Goal: Communication & Community: Ask a question

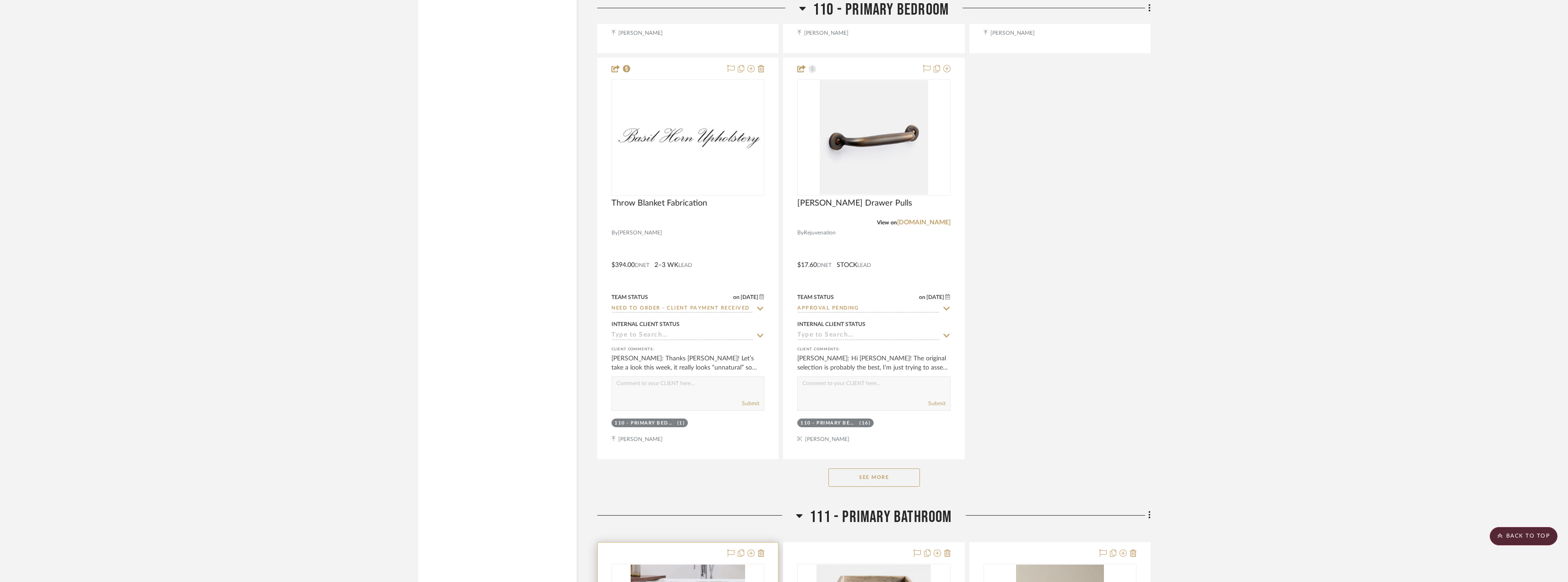
scroll to position [9158, 0]
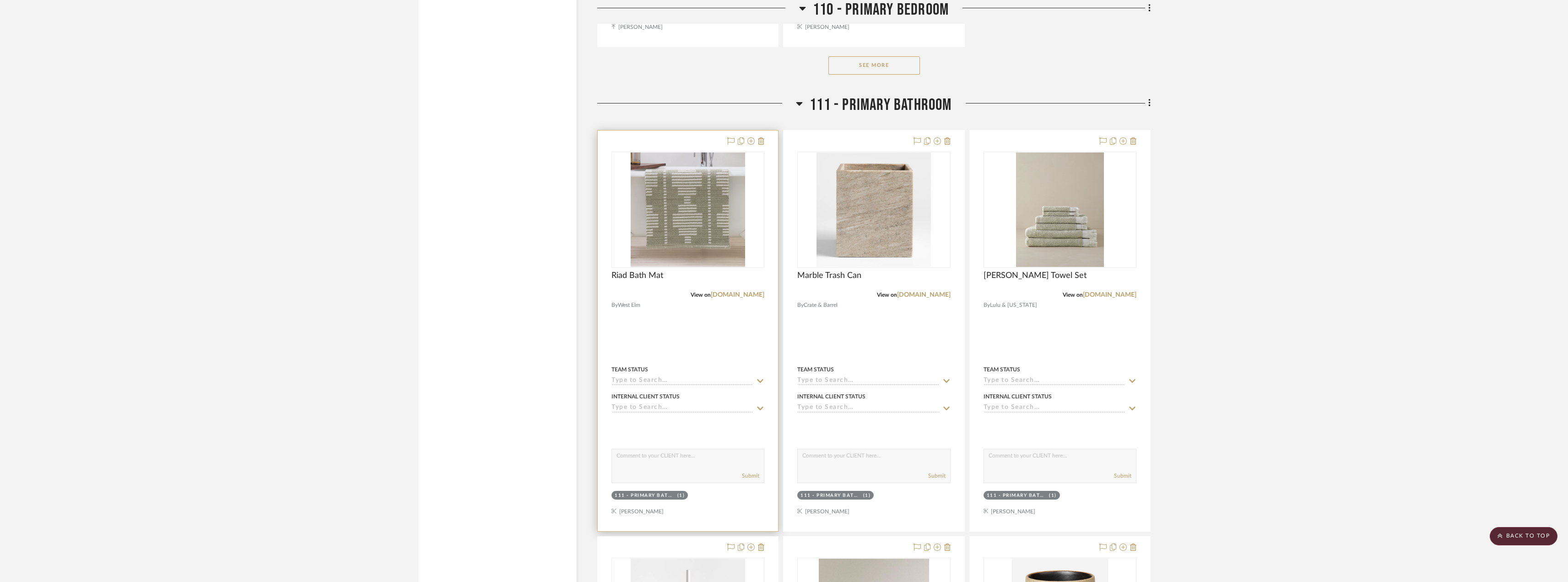
click at [642, 381] on input at bounding box center [682, 381] width 142 height 9
click at [715, 238] on img "0" at bounding box center [688, 210] width 115 height 115
click at [667, 219] on img "0" at bounding box center [688, 210] width 115 height 115
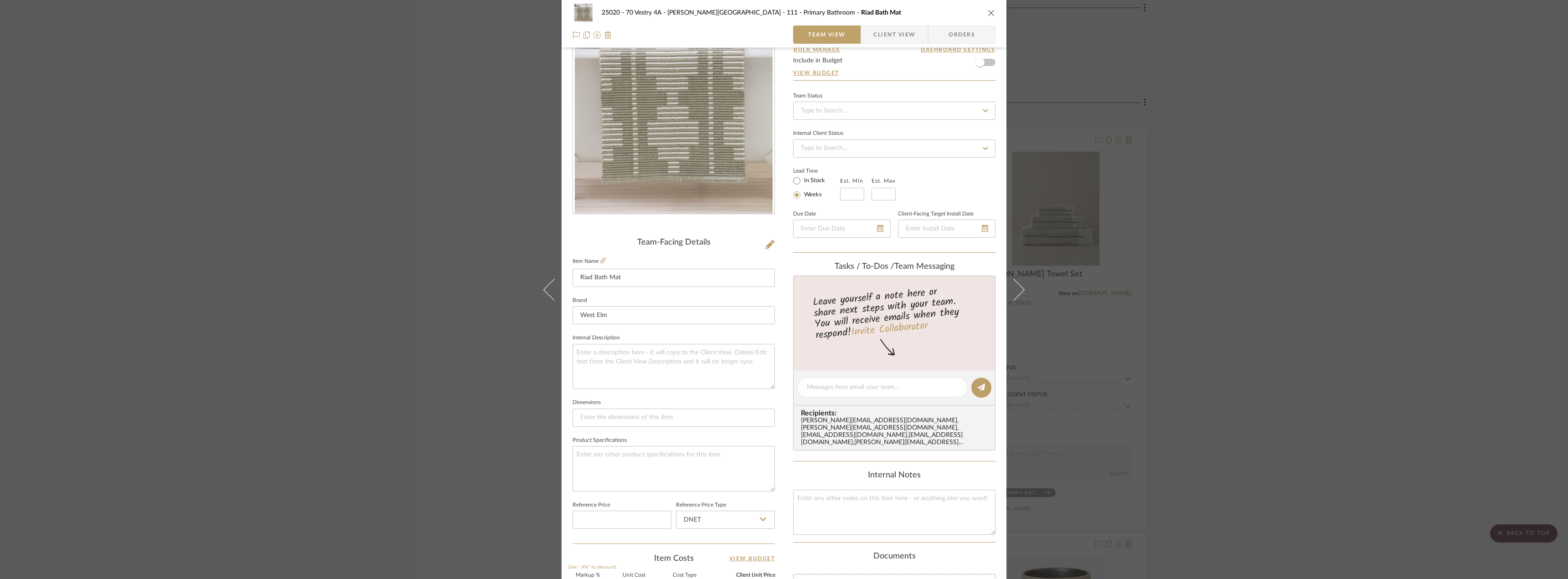
scroll to position [46, 0]
click at [649, 419] on input at bounding box center [674, 419] width 203 height 18
click at [589, 418] on input "20 x34" at bounding box center [674, 419] width 203 height 18
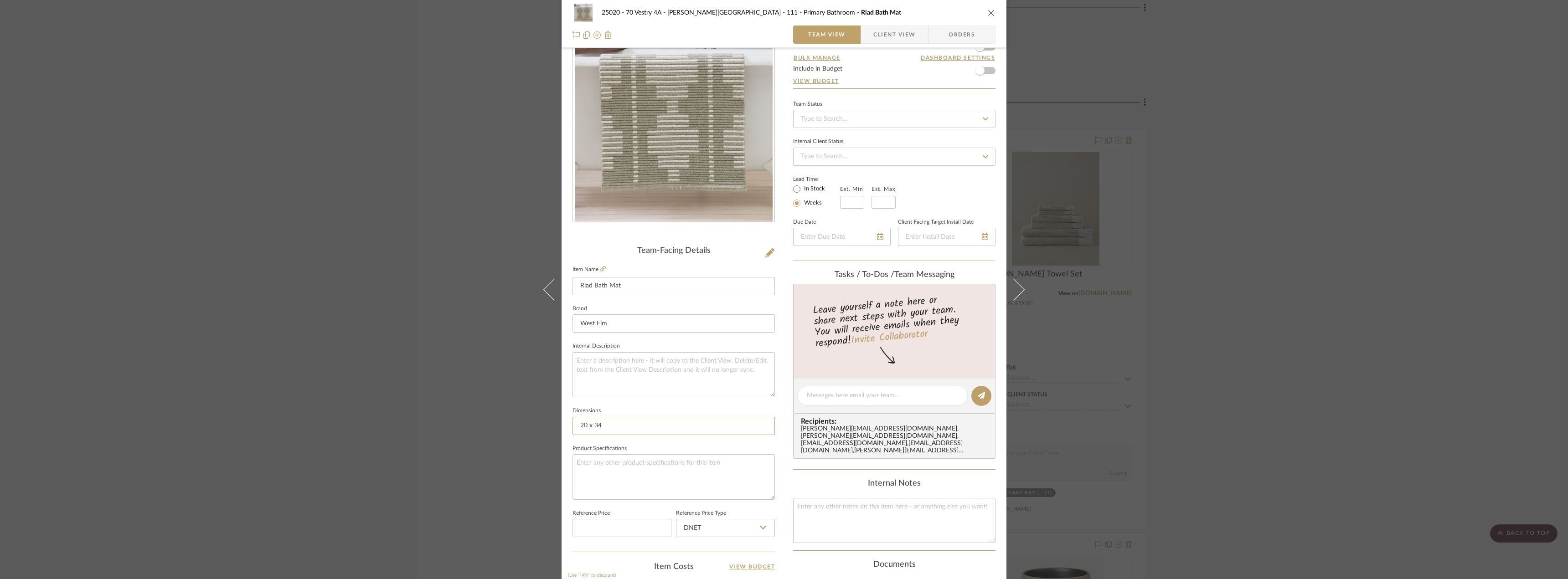
scroll to position [91, 0]
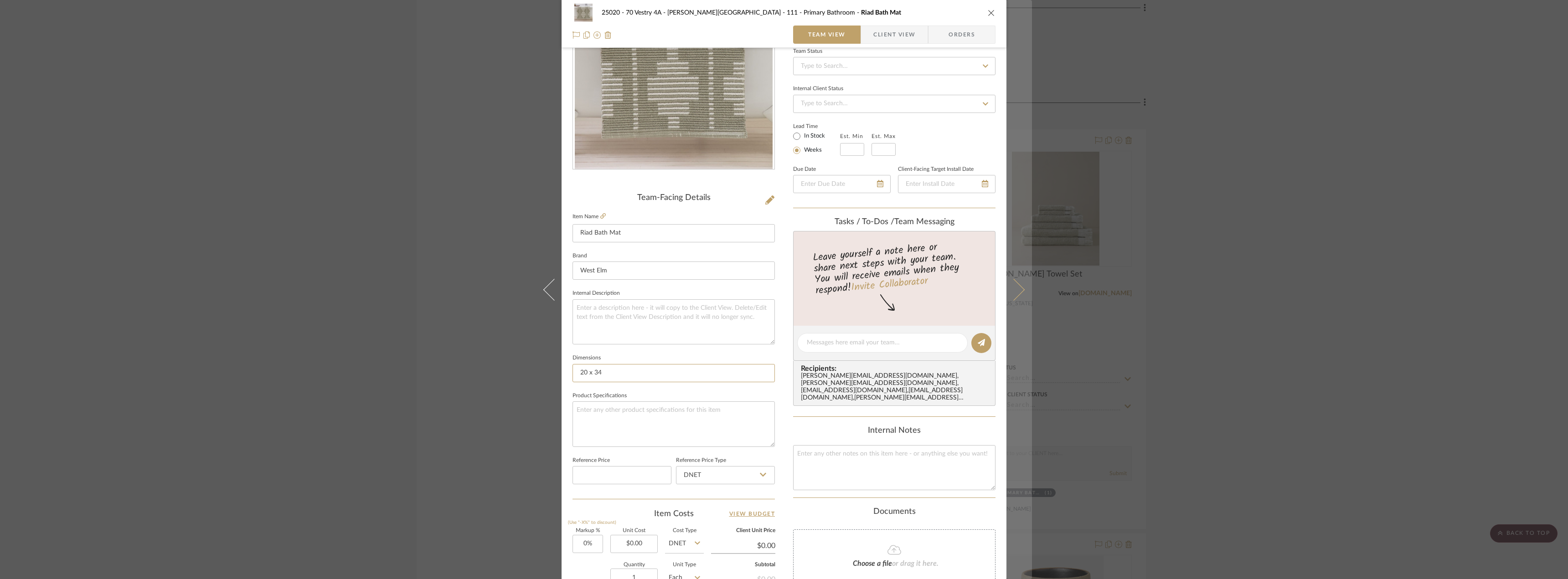
type input "20 x 34"
click at [1014, 296] on icon at bounding box center [1013, 289] width 22 height 22
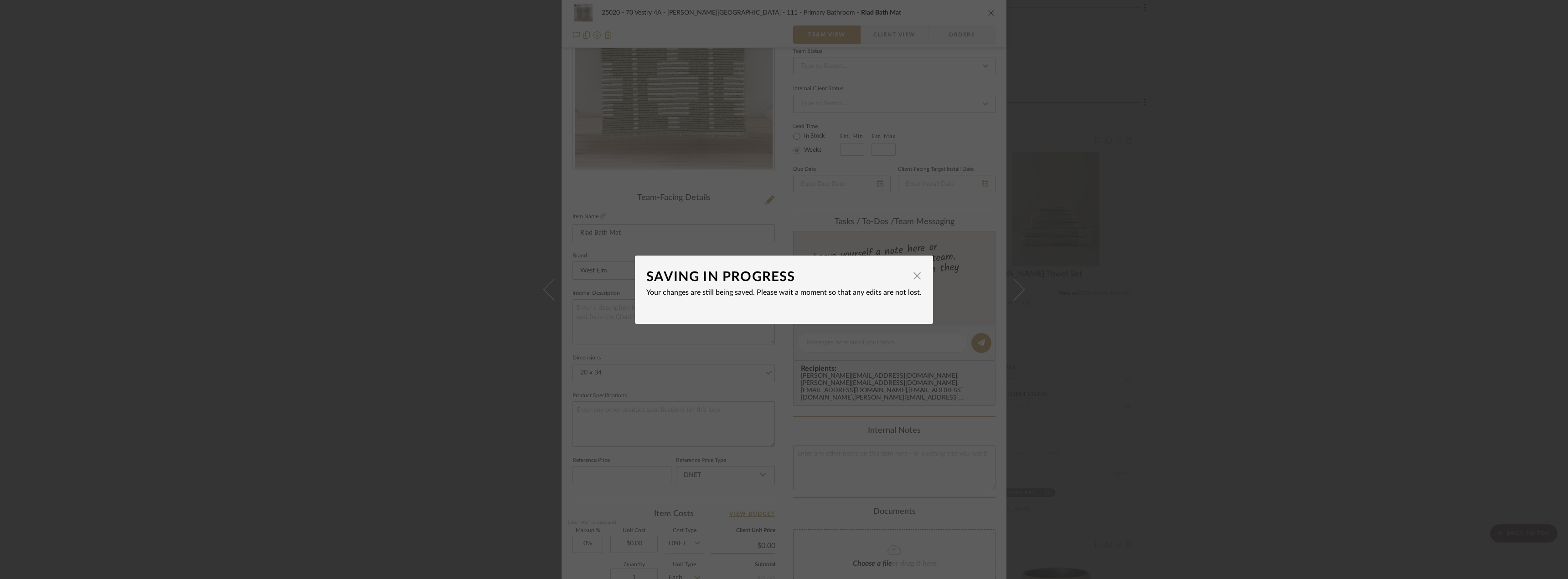
drag, startPoint x: 1239, startPoint y: 301, endPoint x: 1065, endPoint y: 270, distance: 176.7
click at [1238, 301] on div "SAVING IN PROGRESS × Your changes are still being saved. Please wait a moment s…" at bounding box center [784, 289] width 1568 height 579
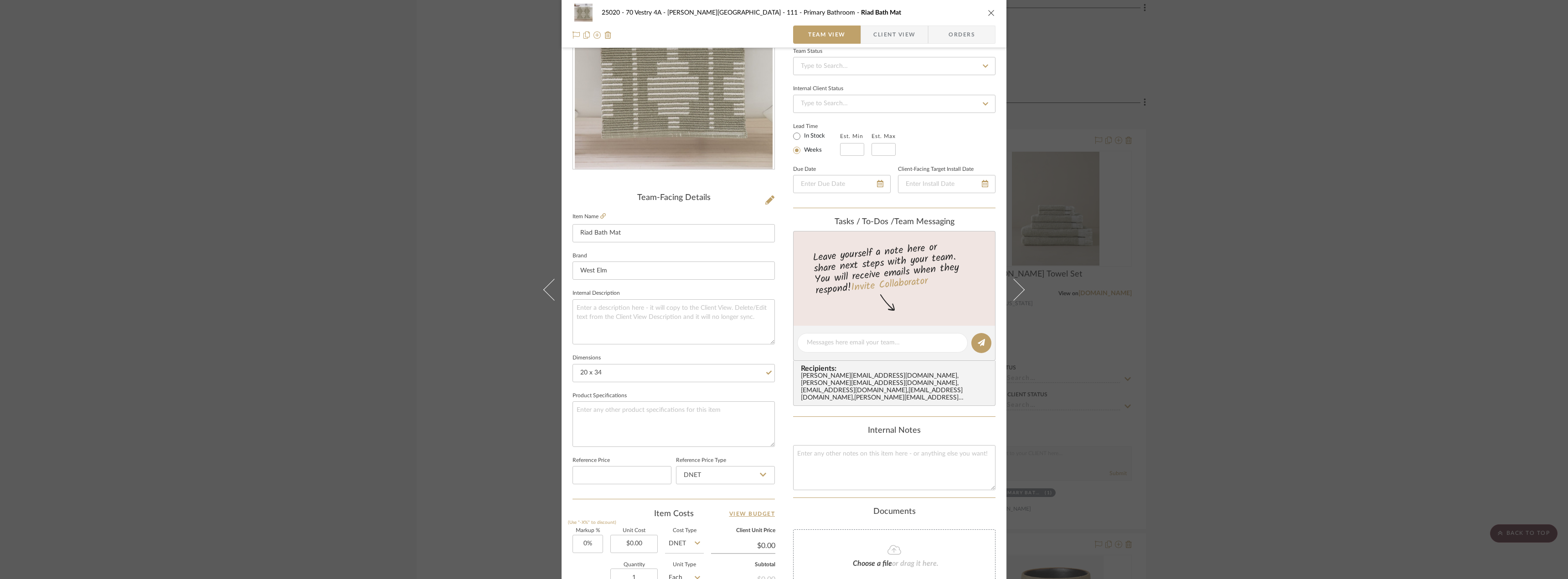
click at [1253, 241] on div "25020 - 70 Vestry 4A - [PERSON_NAME] 111 - Primary Bathroom Riad Bath Mat Team …" at bounding box center [784, 289] width 1568 height 579
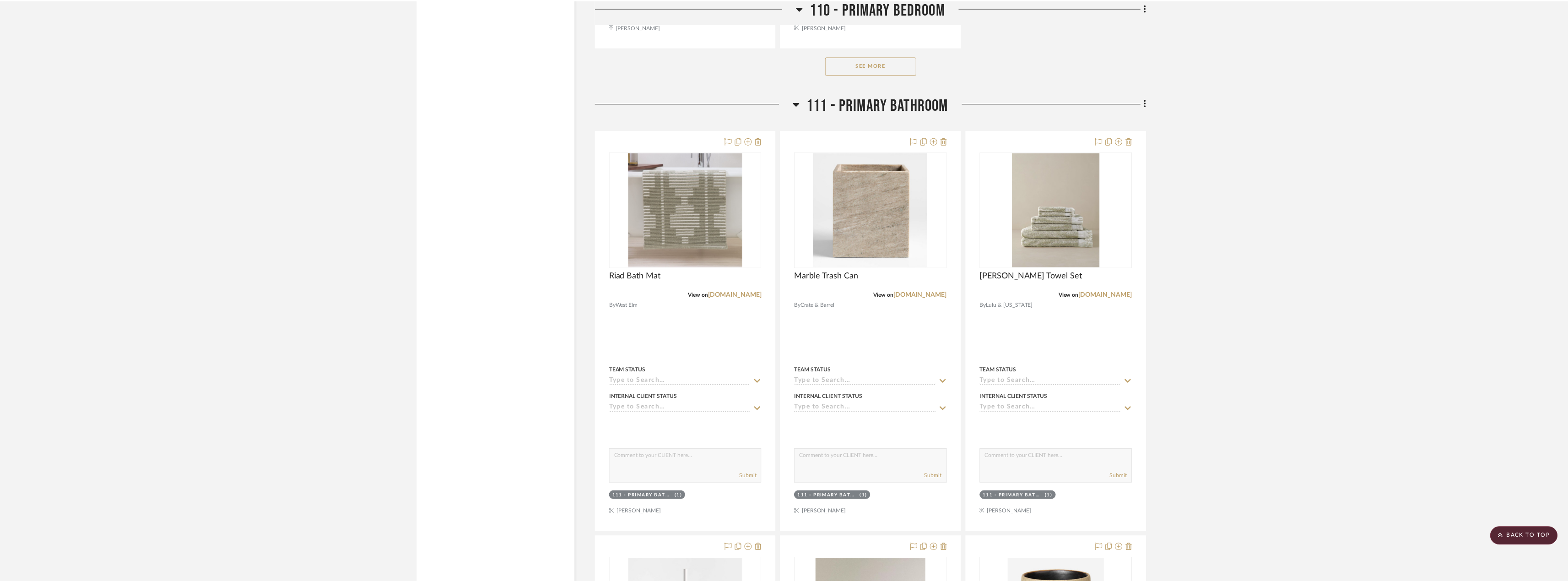
scroll to position [9158, 0]
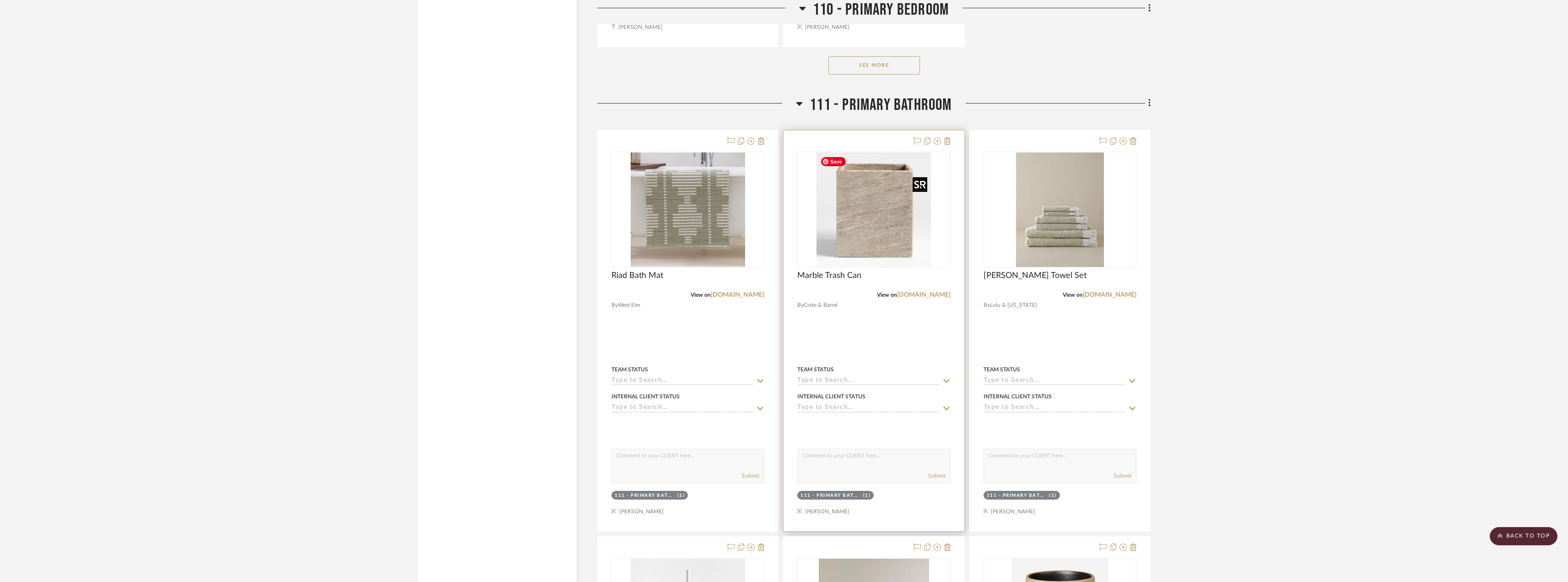
click at [849, 246] on img "0" at bounding box center [874, 210] width 115 height 115
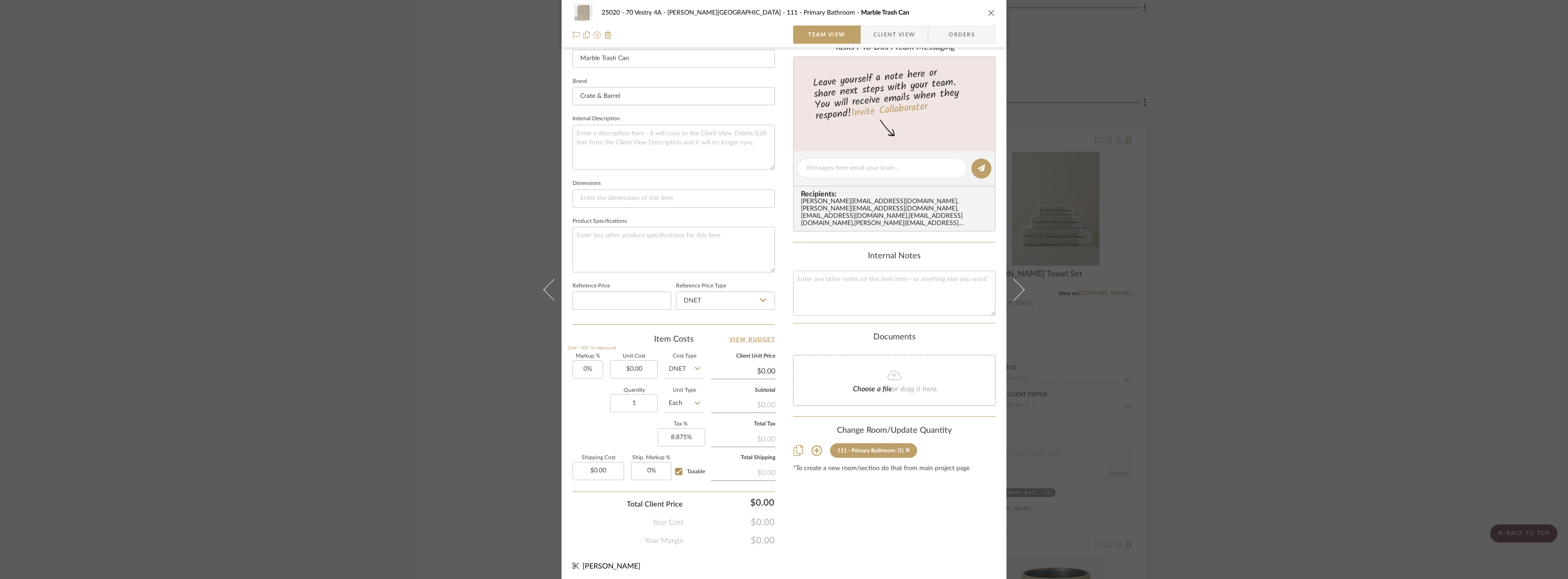
scroll to position [269, 0]
click at [644, 400] on input "1" at bounding box center [634, 399] width 48 height 18
type input "2"
click at [781, 263] on div "25020 - 70 Vestry 4A - [PERSON_NAME] 111 - Primary Bathroom Marble Trash Can Te…" at bounding box center [783, 158] width 445 height 841
click at [1303, 293] on div "25020 - 70 Vestry 4A - [PERSON_NAME] 111 - Primary Bathroom Marble Trash Can Te…" at bounding box center [784, 289] width 1568 height 579
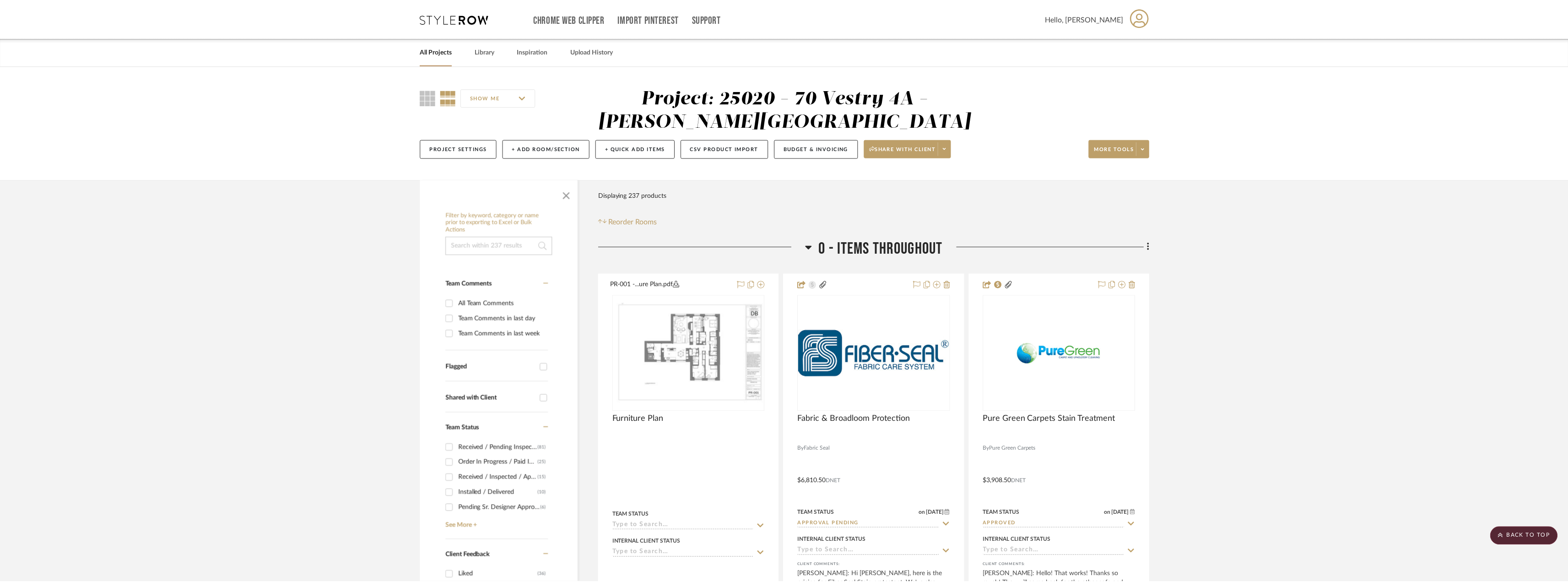
scroll to position [9158, 0]
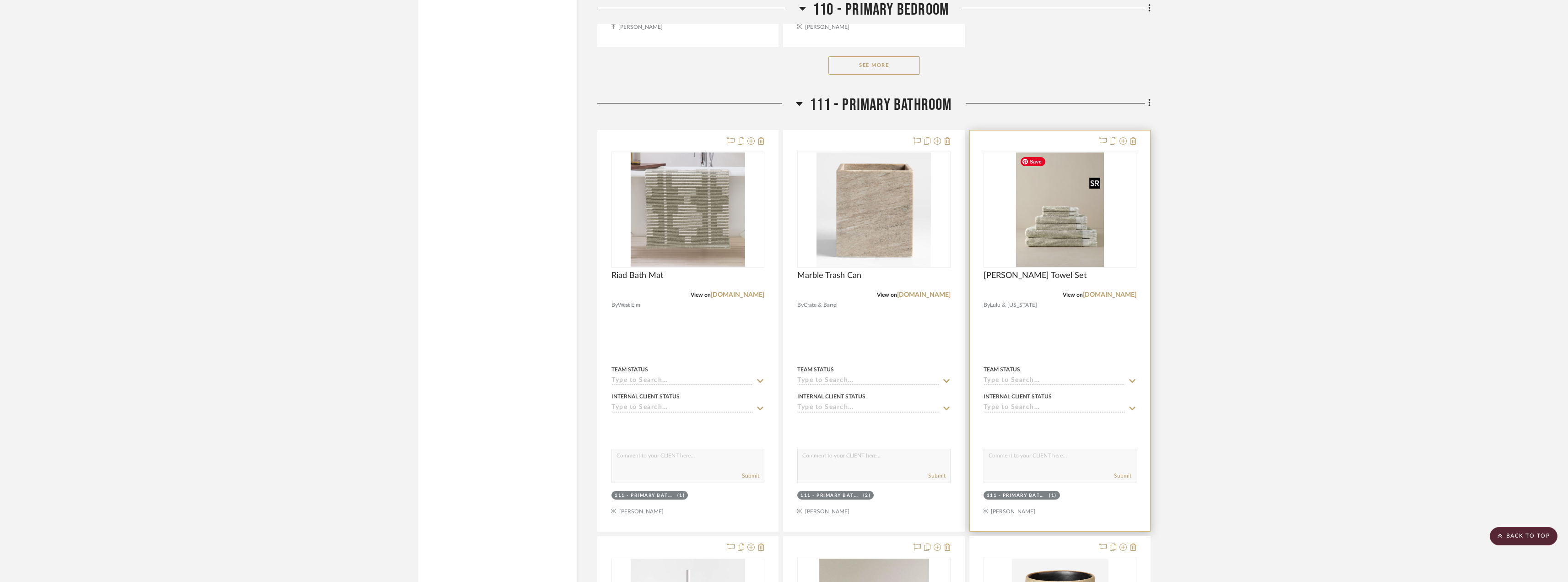
click at [1059, 203] on img "0" at bounding box center [1060, 210] width 88 height 115
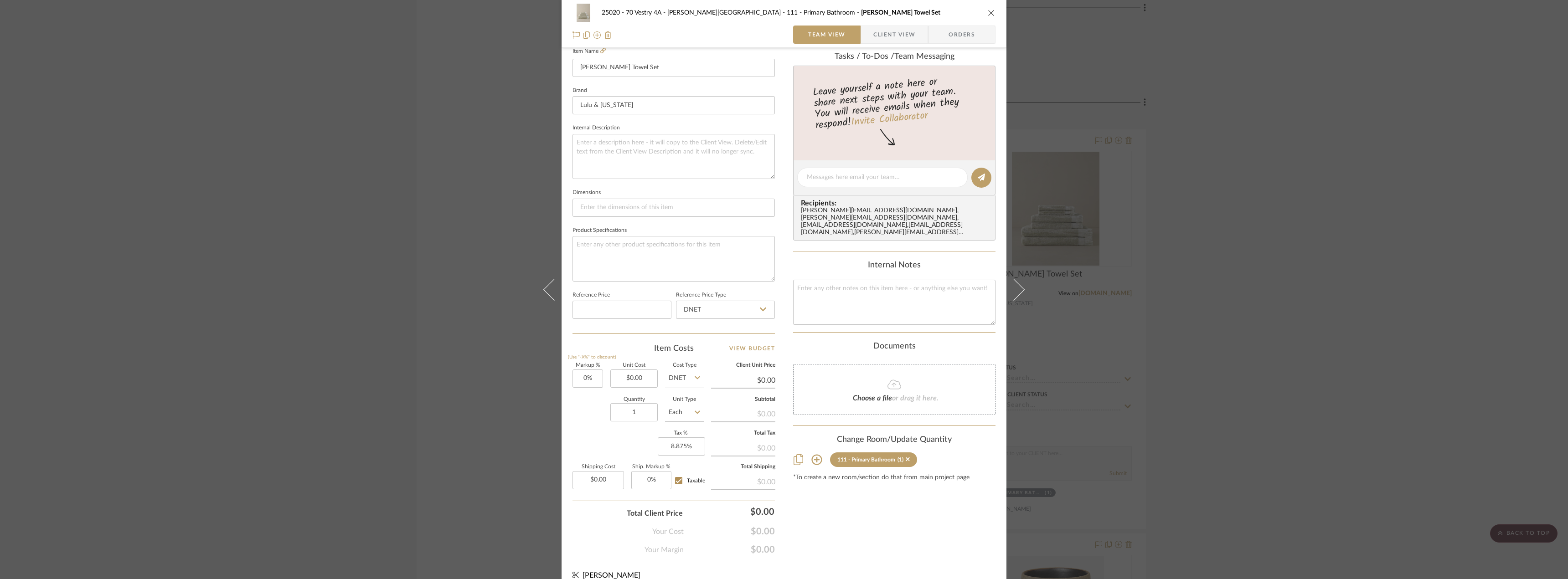
scroll to position [269, 0]
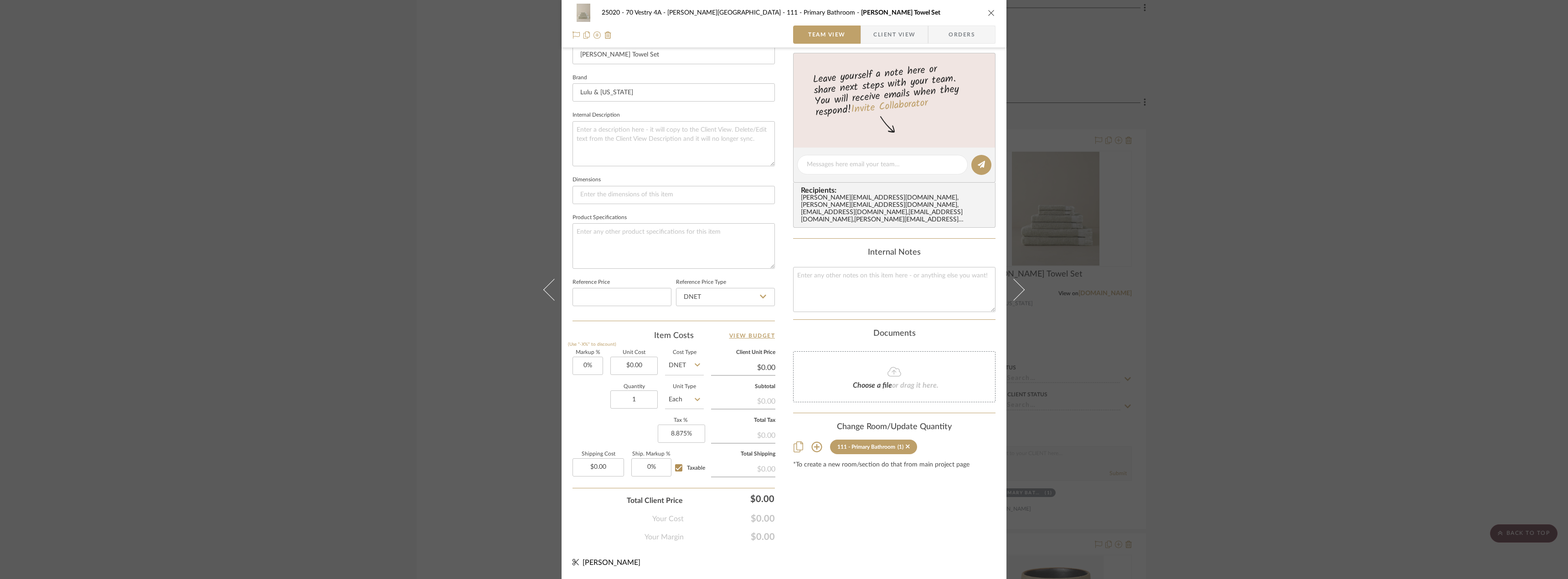
drag, startPoint x: 1175, startPoint y: 315, endPoint x: 839, endPoint y: 233, distance: 345.9
click at [1173, 316] on div "25020 - 70 Vestry 4A - [PERSON_NAME] 111 - Primary Bathroom [PERSON_NAME] Towel…" at bounding box center [784, 289] width 1568 height 579
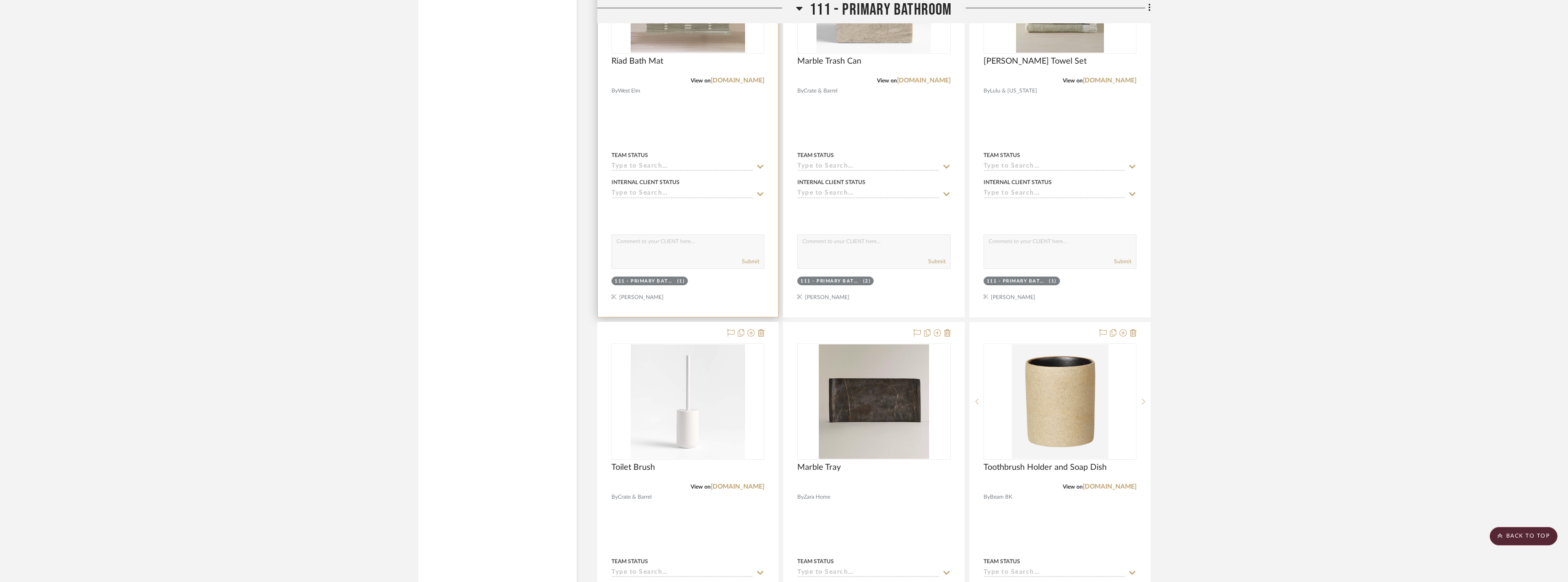
scroll to position [9433, 0]
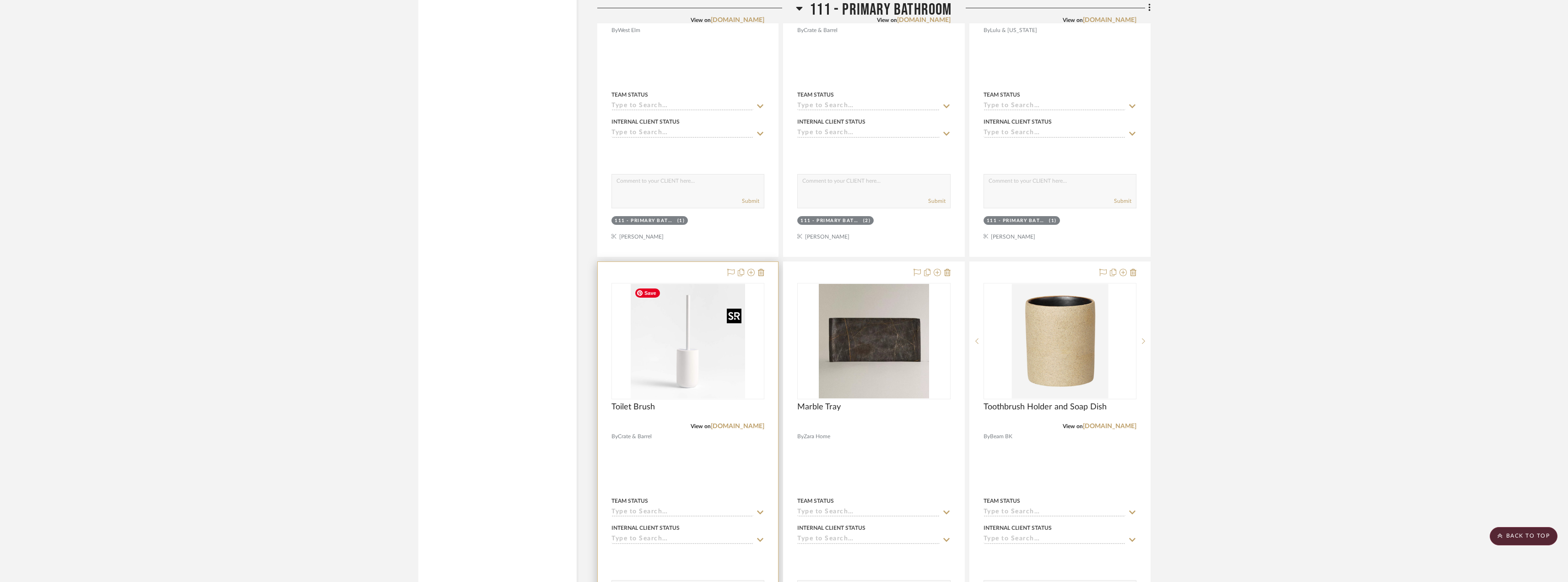
click at [720, 335] on img "0" at bounding box center [688, 341] width 115 height 115
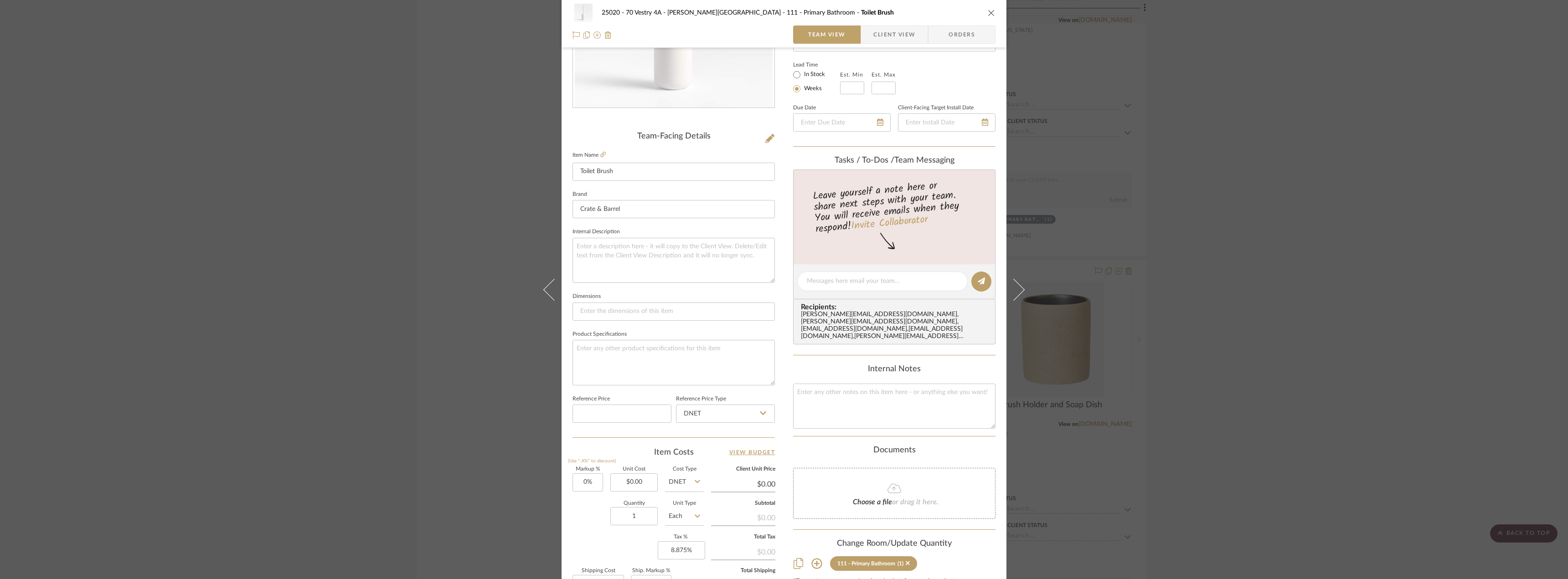
scroll to position [228, 0]
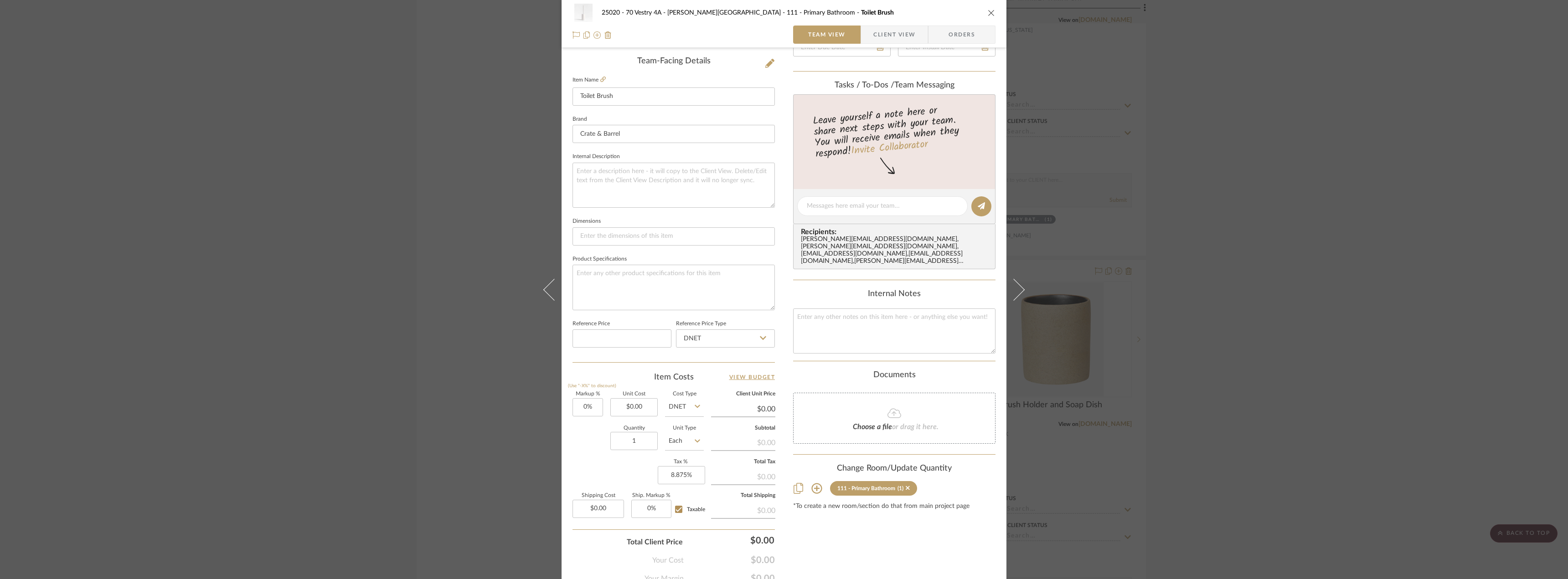
click at [1206, 301] on div "25020 - 70 Vestry 4A - [PERSON_NAME] 111 - Primary Bathroom Toilet Brush Team V…" at bounding box center [784, 289] width 1568 height 579
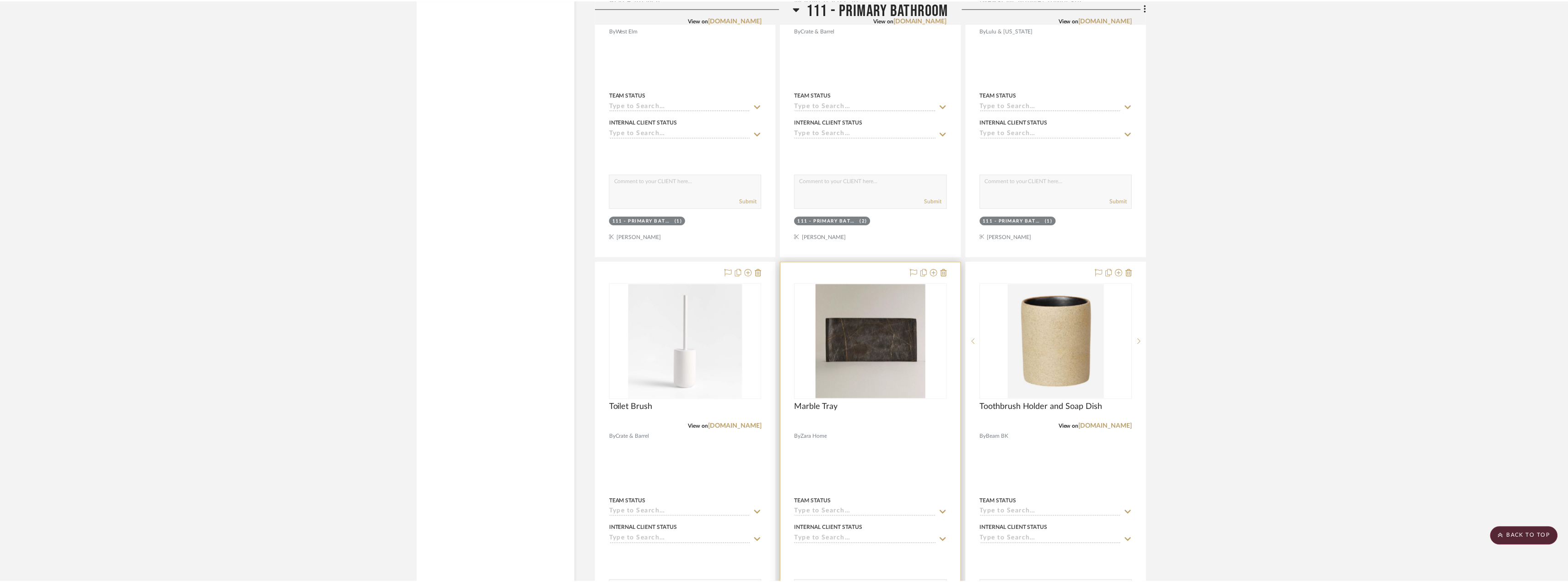
scroll to position [9433, 0]
click at [882, 355] on img "0" at bounding box center [874, 341] width 110 height 115
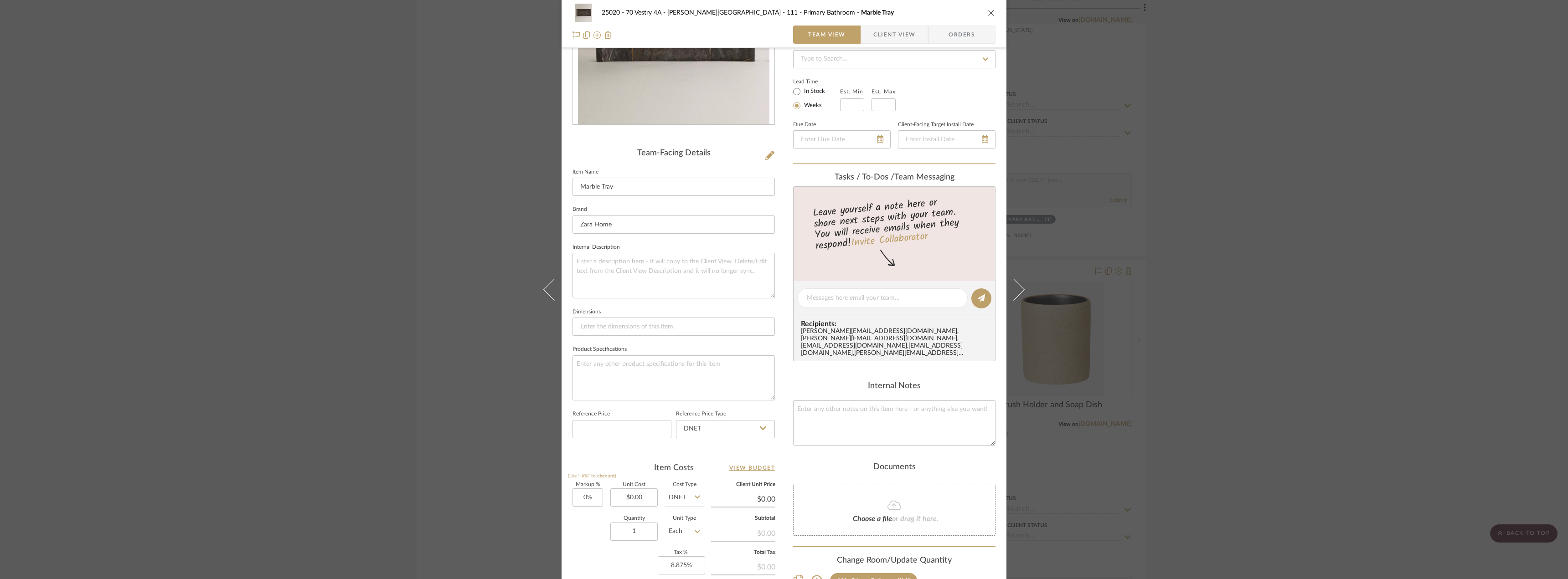
scroll to position [137, 0]
click at [1245, 335] on div "25020 - 70 Vestry 4A - [PERSON_NAME] 111 - Primary Bathroom Marble Tray Team Vi…" at bounding box center [784, 289] width 1568 height 579
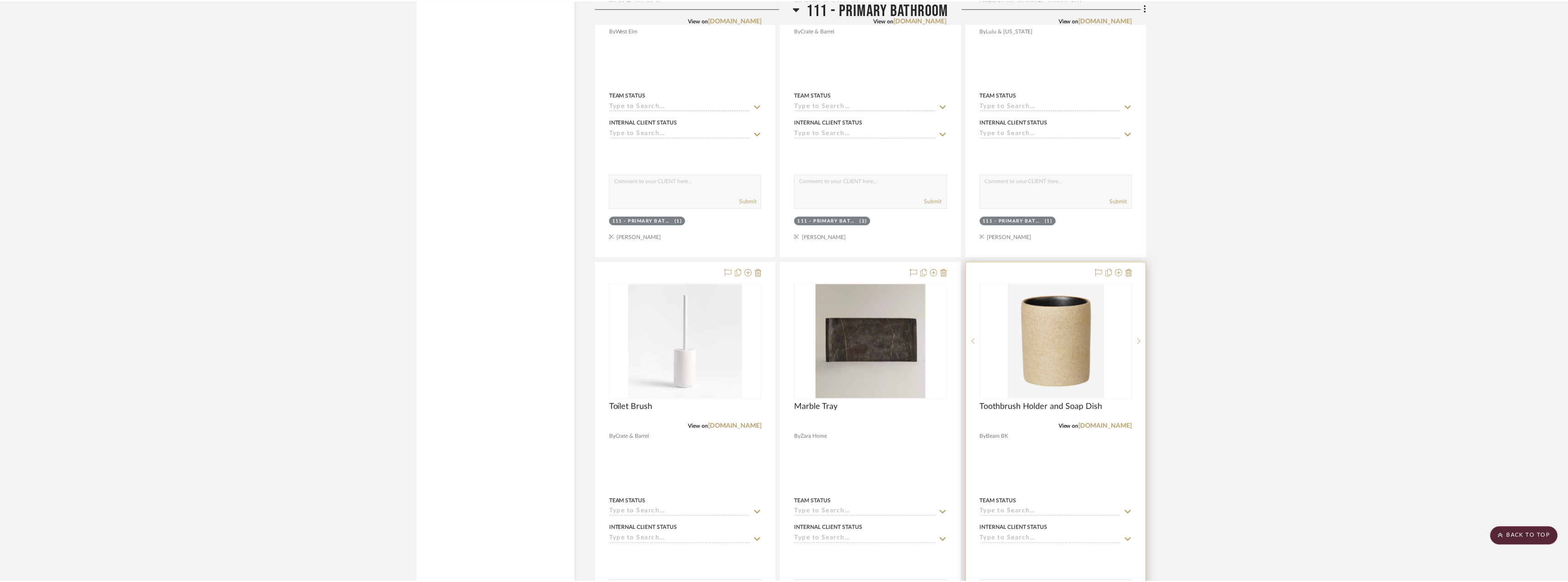
scroll to position [9433, 0]
click at [1074, 341] on img "0" at bounding box center [1060, 341] width 97 height 115
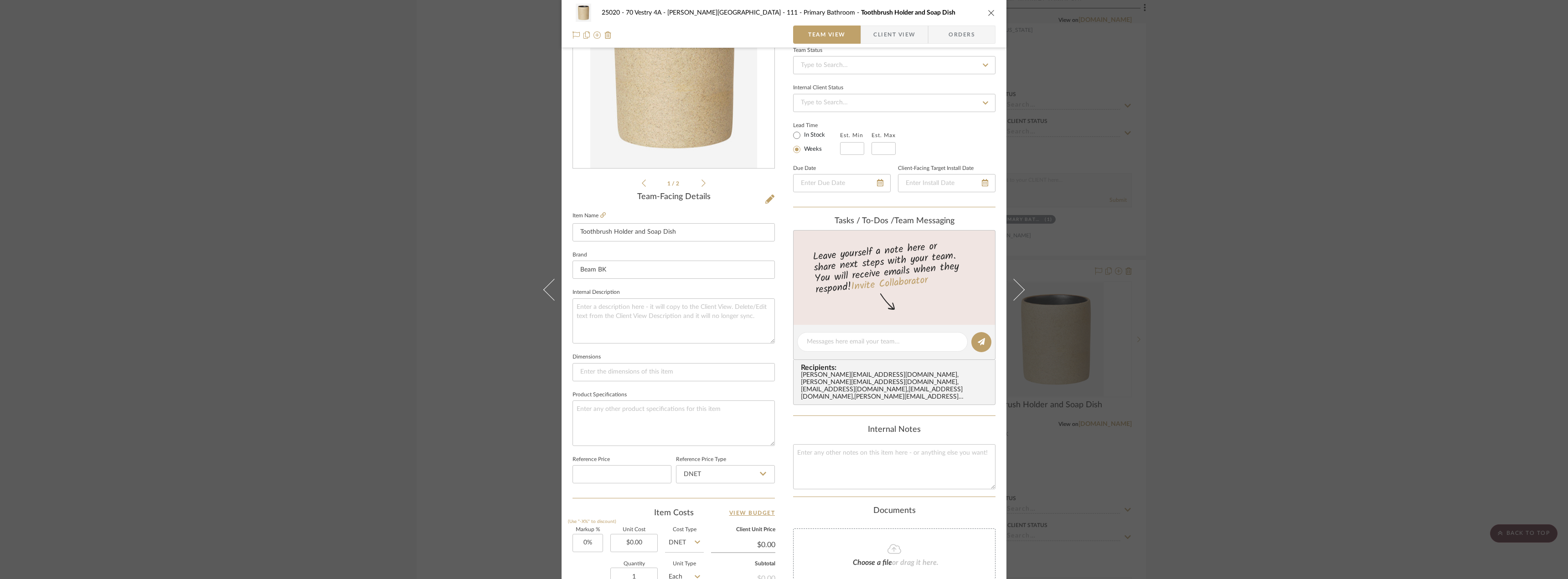
scroll to position [228, 0]
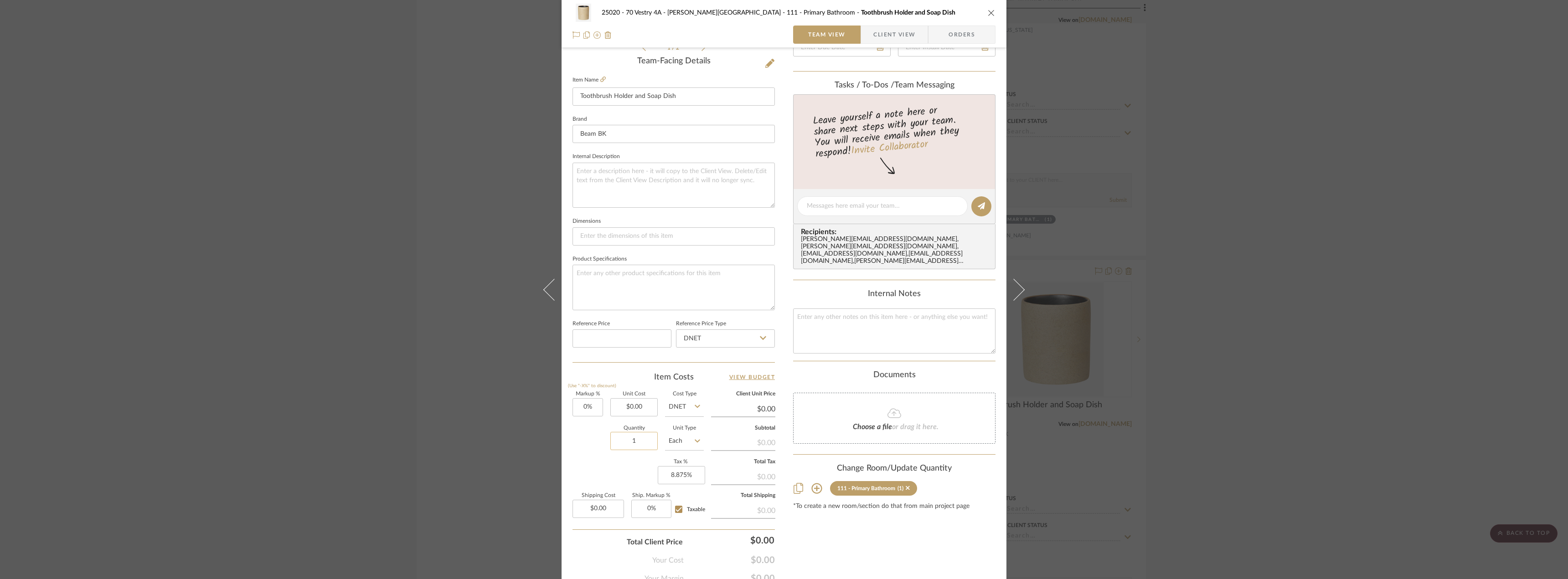
click at [640, 439] on input "1" at bounding box center [634, 440] width 48 height 18
type input "2"
click at [1243, 361] on div "25020 - 70 Vestry 4A - [PERSON_NAME] 111 - Primary Bathroom Toothbrush Holder a…" at bounding box center [784, 289] width 1568 height 579
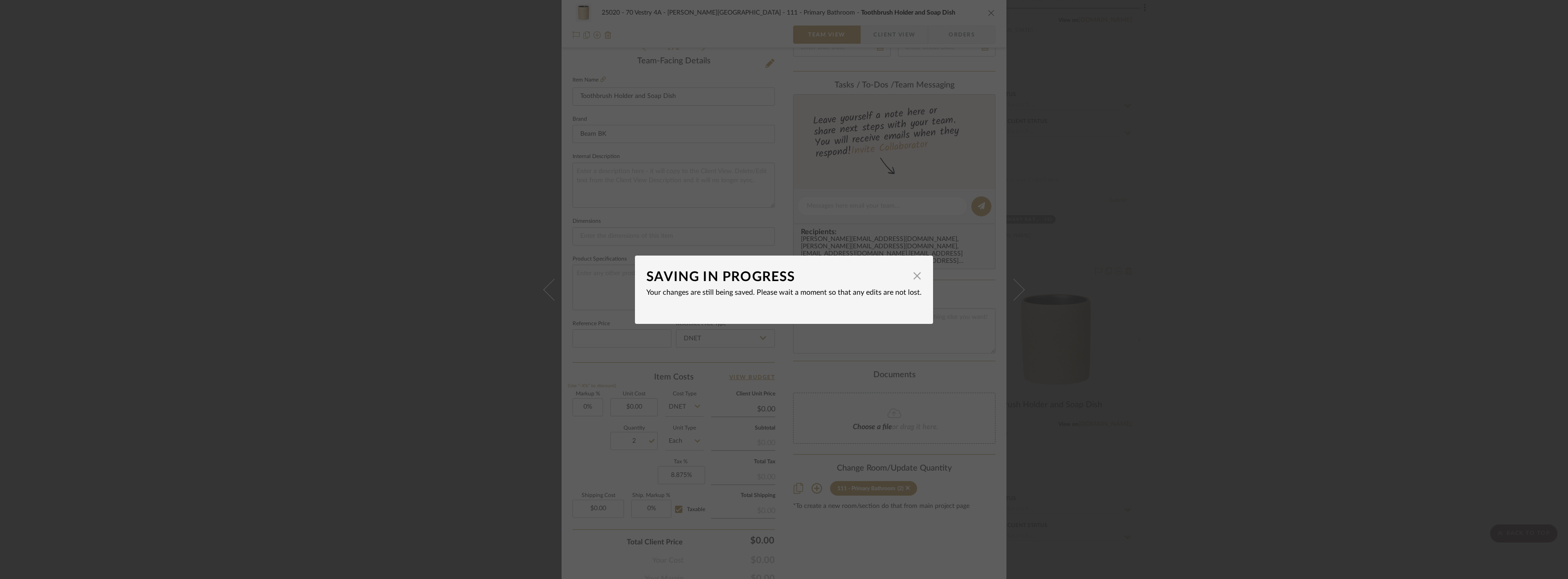
click at [1284, 241] on div "SAVING IN PROGRESS × Your changes are still being saved. Please wait a moment s…" at bounding box center [784, 289] width 1568 height 579
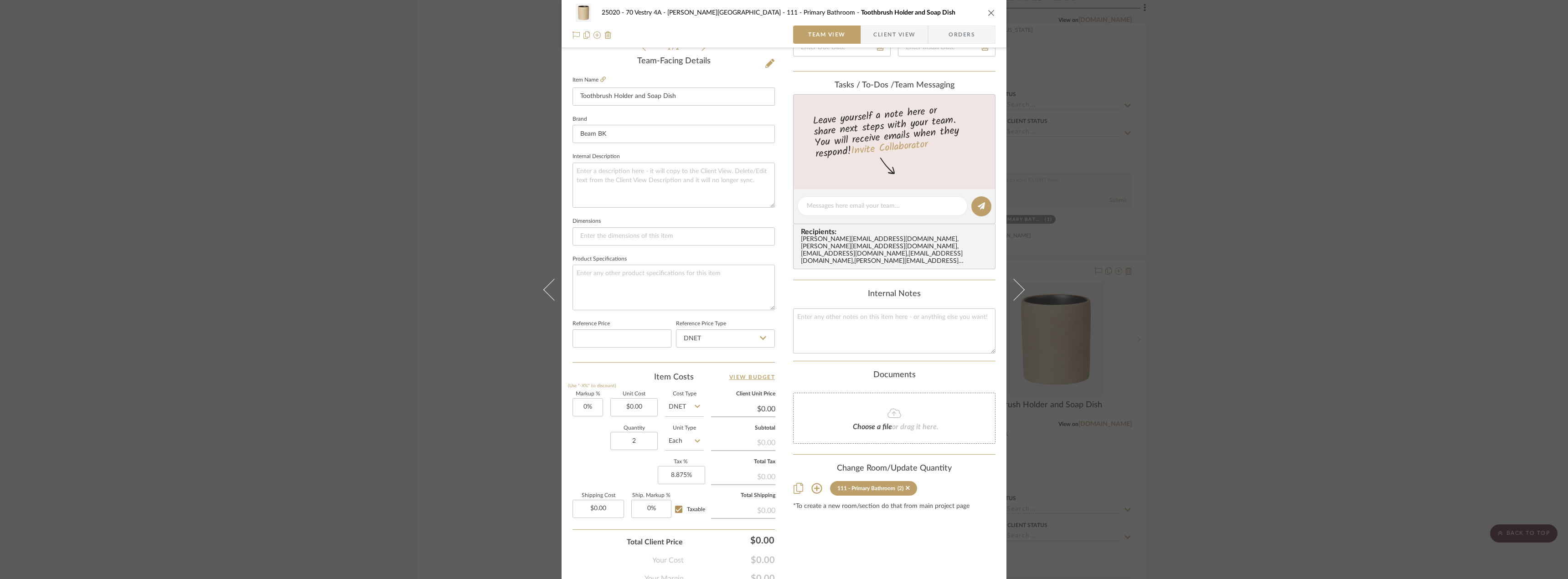
drag, startPoint x: 1363, startPoint y: 288, endPoint x: 1138, endPoint y: 293, distance: 225.1
click at [1362, 288] on div "25020 - 70 Vestry 4A - [PERSON_NAME] 111 - Primary Bathroom Toothbrush Holder a…" at bounding box center [784, 289] width 1568 height 579
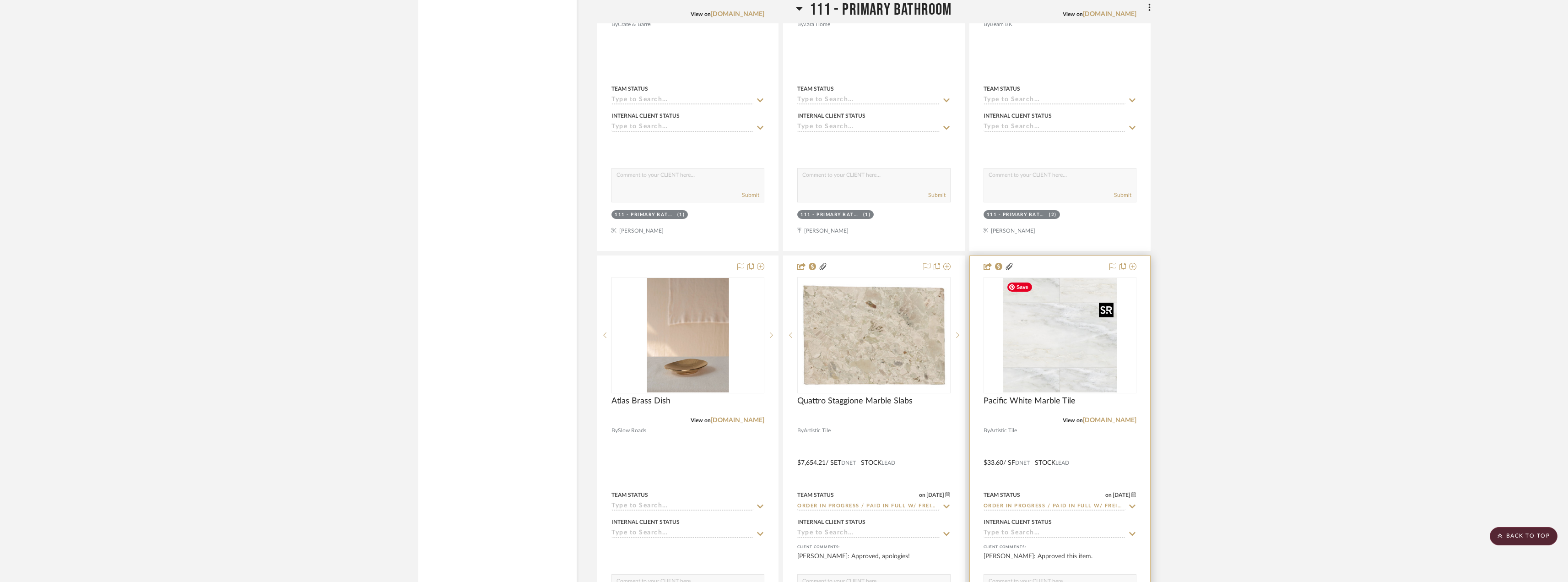
scroll to position [9616, 0]
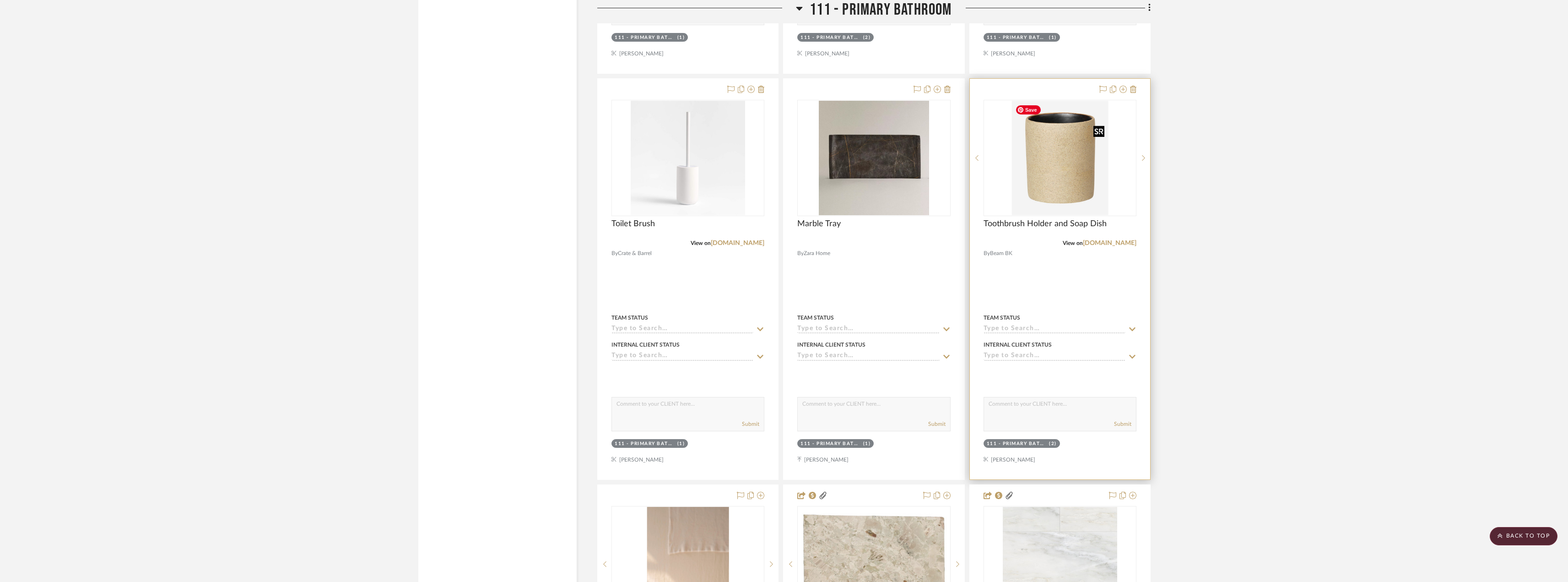
click at [1050, 168] on img "0" at bounding box center [1060, 158] width 97 height 115
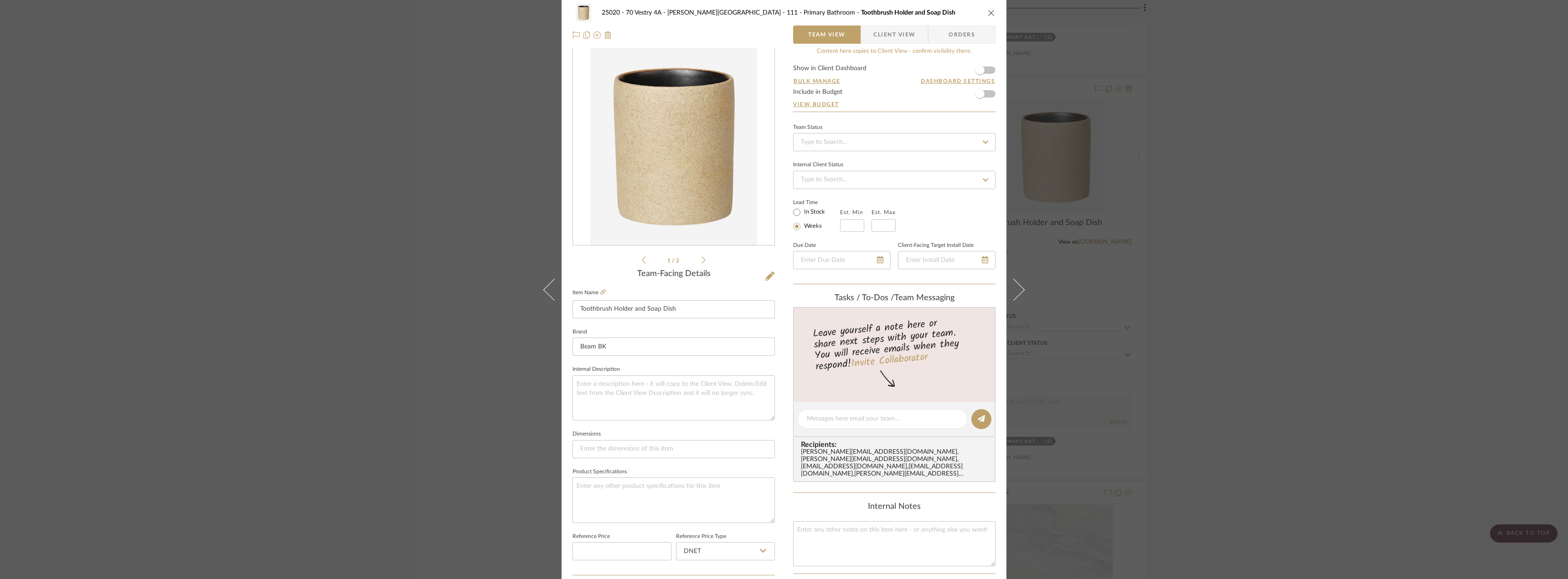
scroll to position [0, 0]
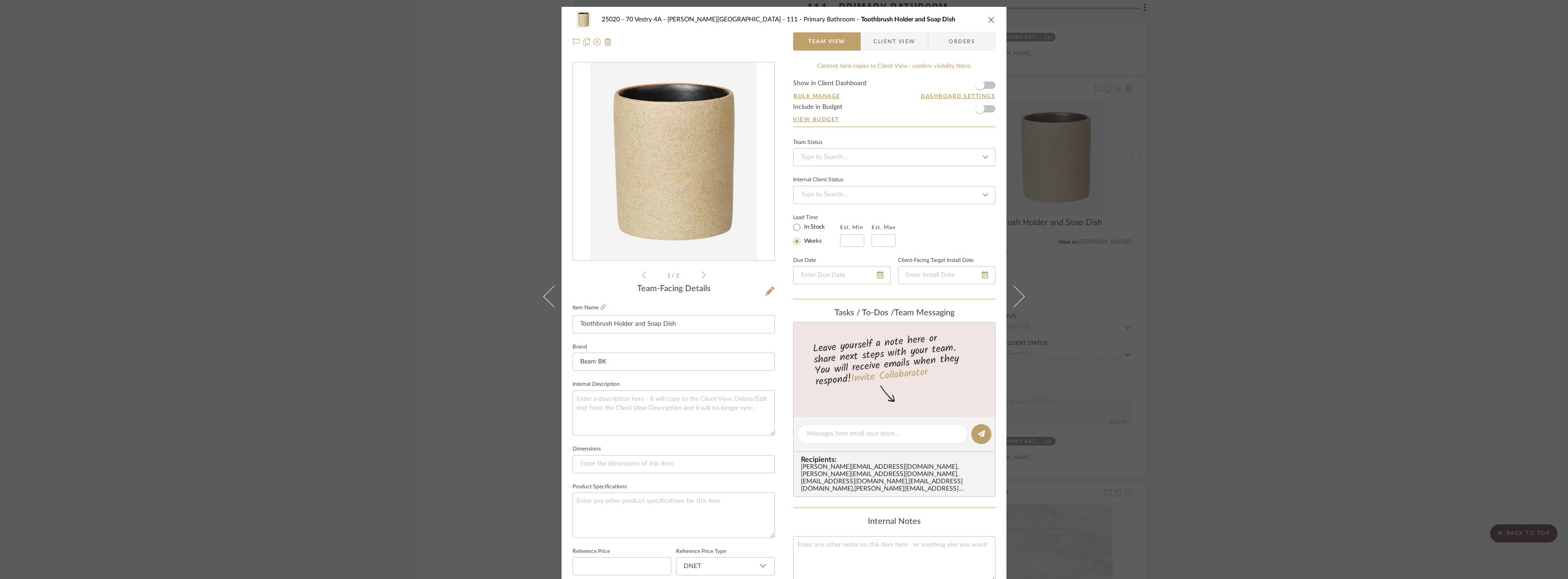
click at [1298, 274] on div "25020 - 70 Vestry 4A - [PERSON_NAME] 111 - Primary Bathroom Toothbrush Holder a…" at bounding box center [784, 289] width 1568 height 579
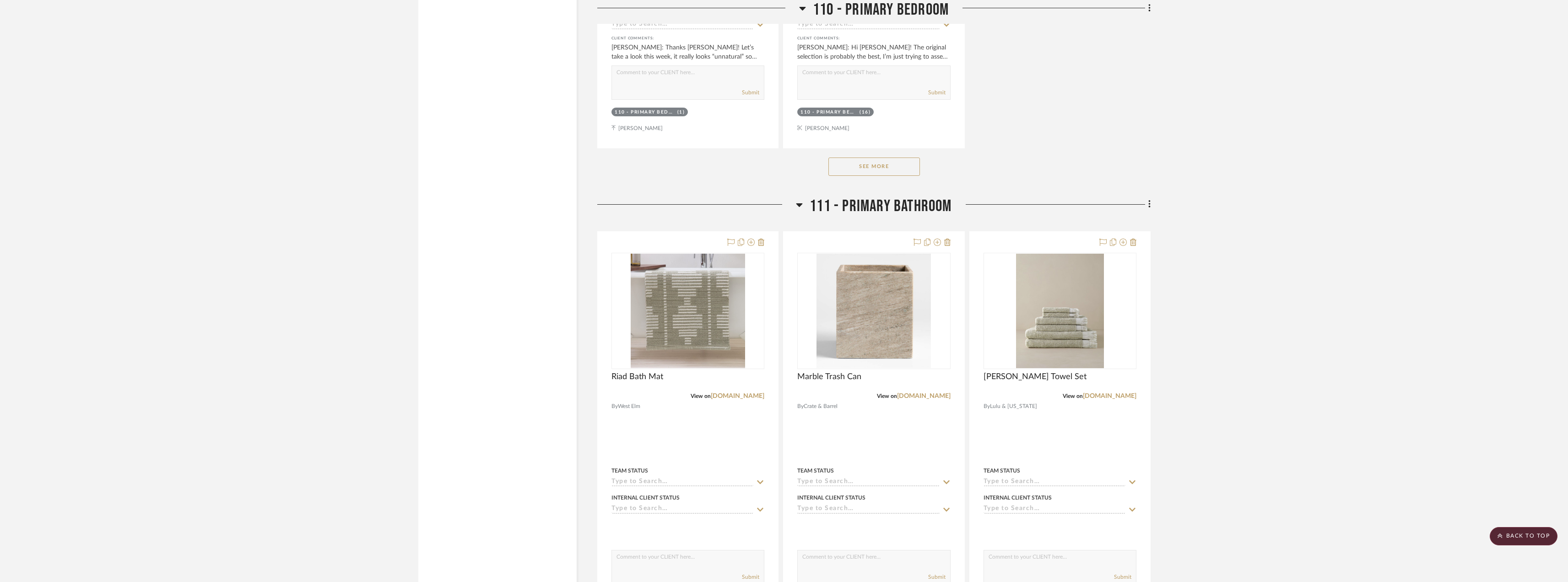
scroll to position [8975, 0]
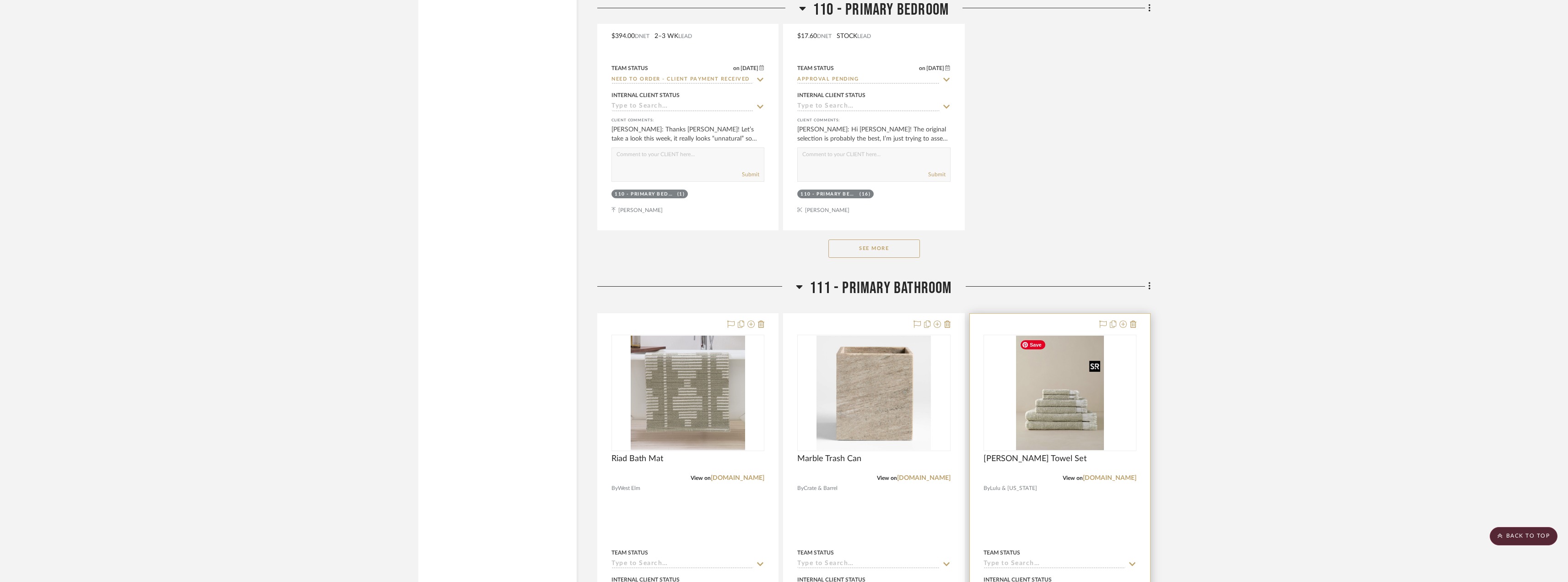
click at [1070, 419] on img "0" at bounding box center [1060, 393] width 88 height 115
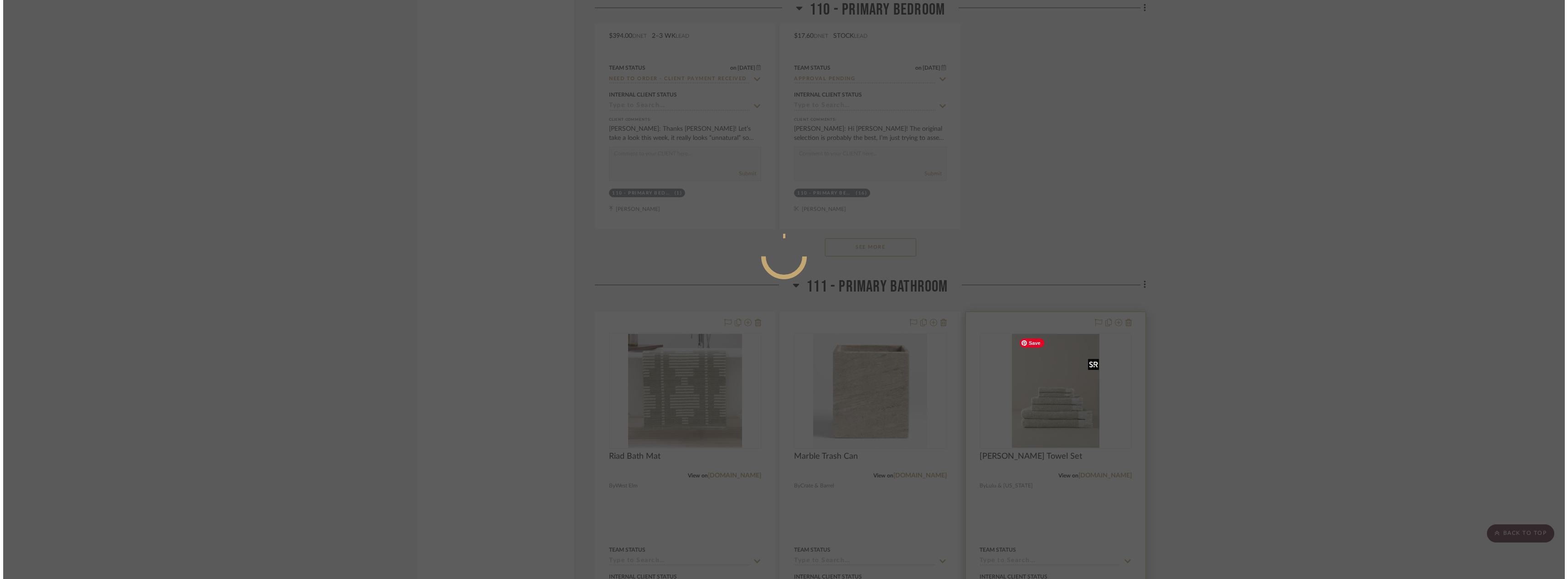
scroll to position [0, 0]
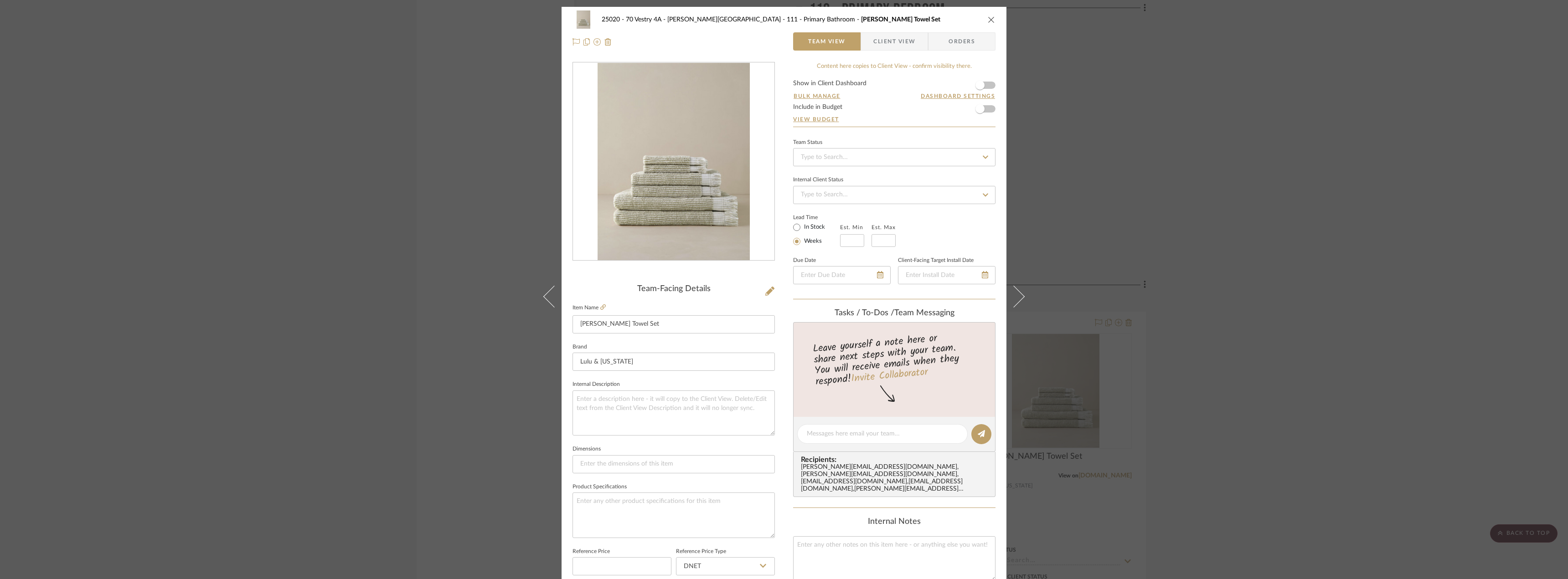
click at [1314, 335] on div "25020 - 70 Vestry 4A - [PERSON_NAME] 111 - Primary Bathroom [PERSON_NAME] Towel…" at bounding box center [784, 289] width 1568 height 579
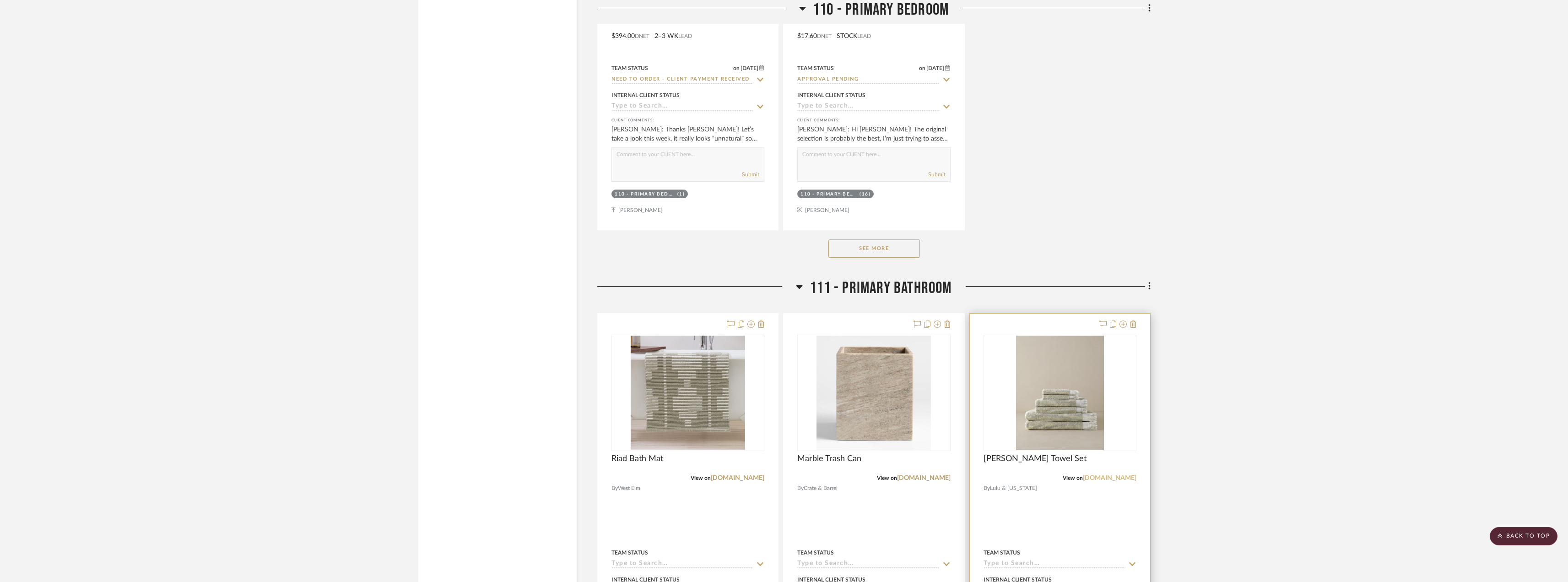
click at [1102, 479] on link "[DOMAIN_NAME]" at bounding box center [1110, 478] width 54 height 7
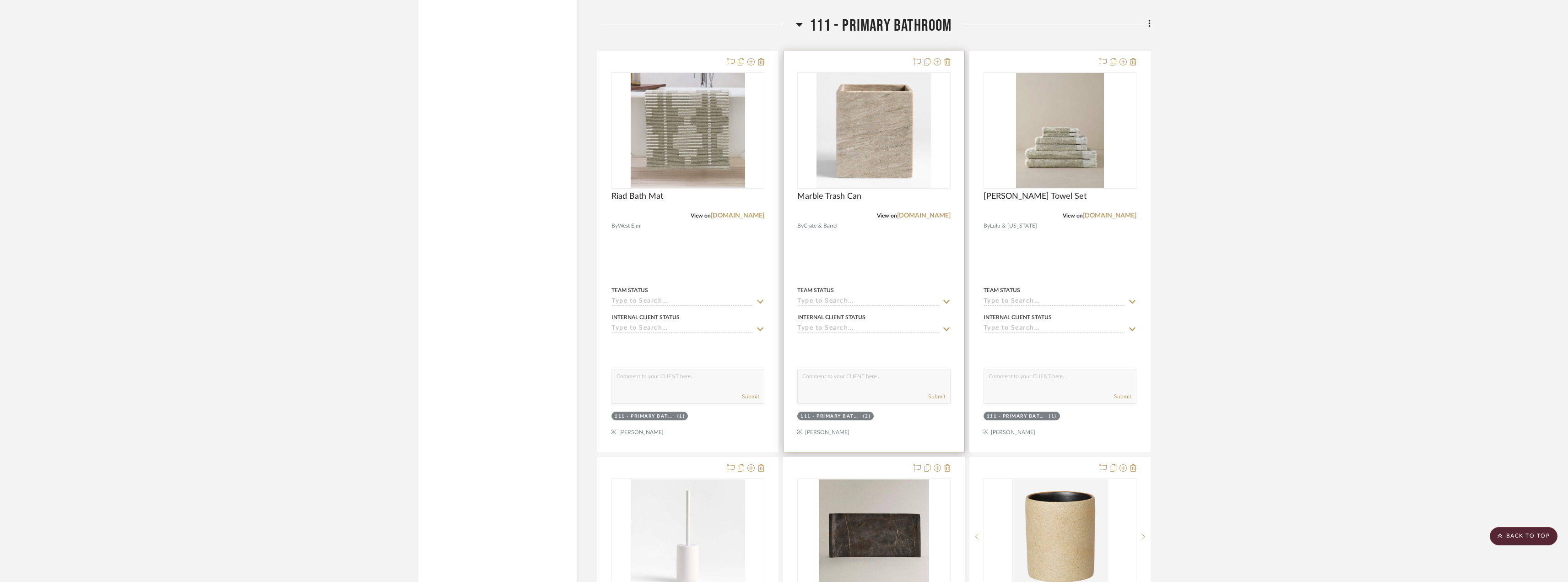
scroll to position [9158, 0]
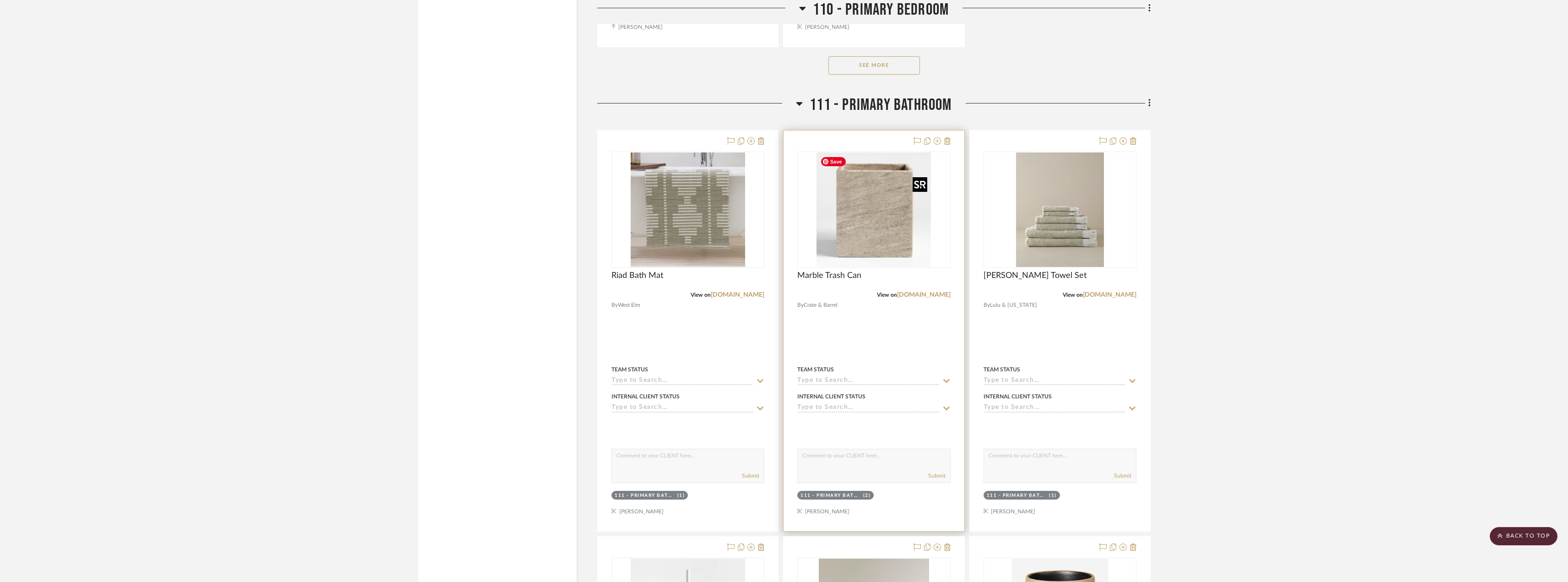
click at [909, 235] on img "0" at bounding box center [874, 210] width 115 height 115
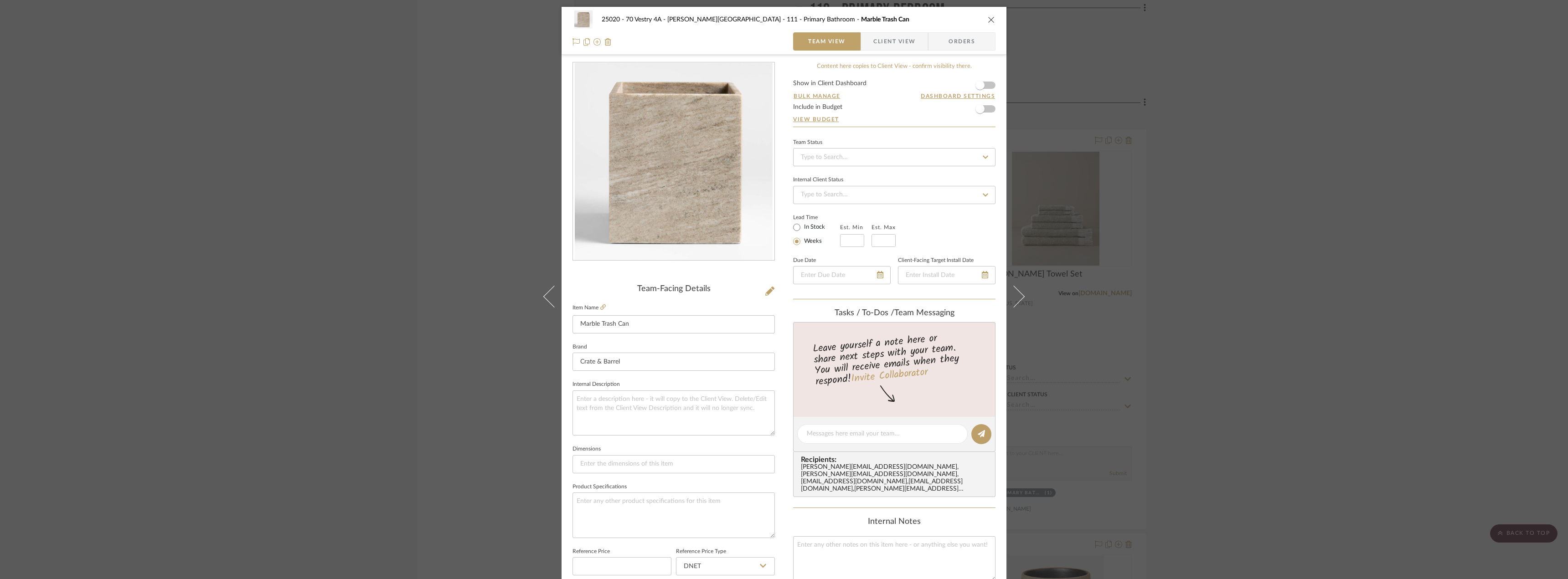
scroll to position [137, 0]
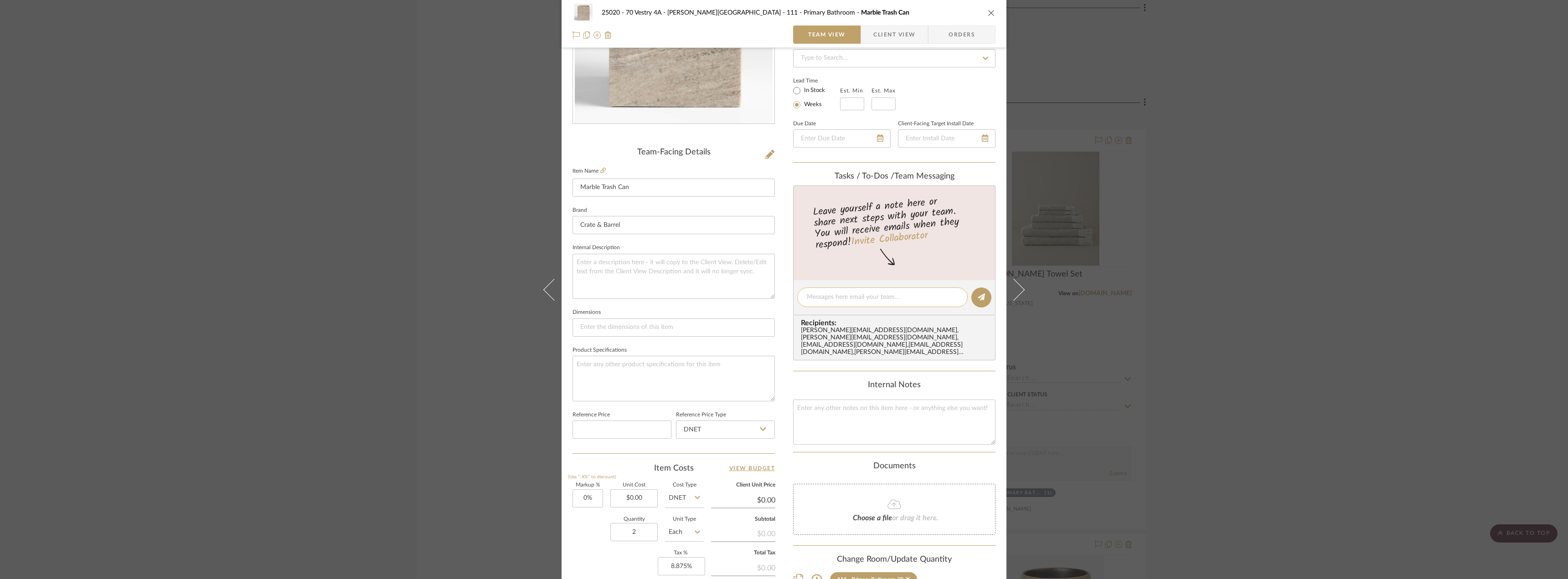
click at [868, 300] on textarea at bounding box center [882, 297] width 151 height 9
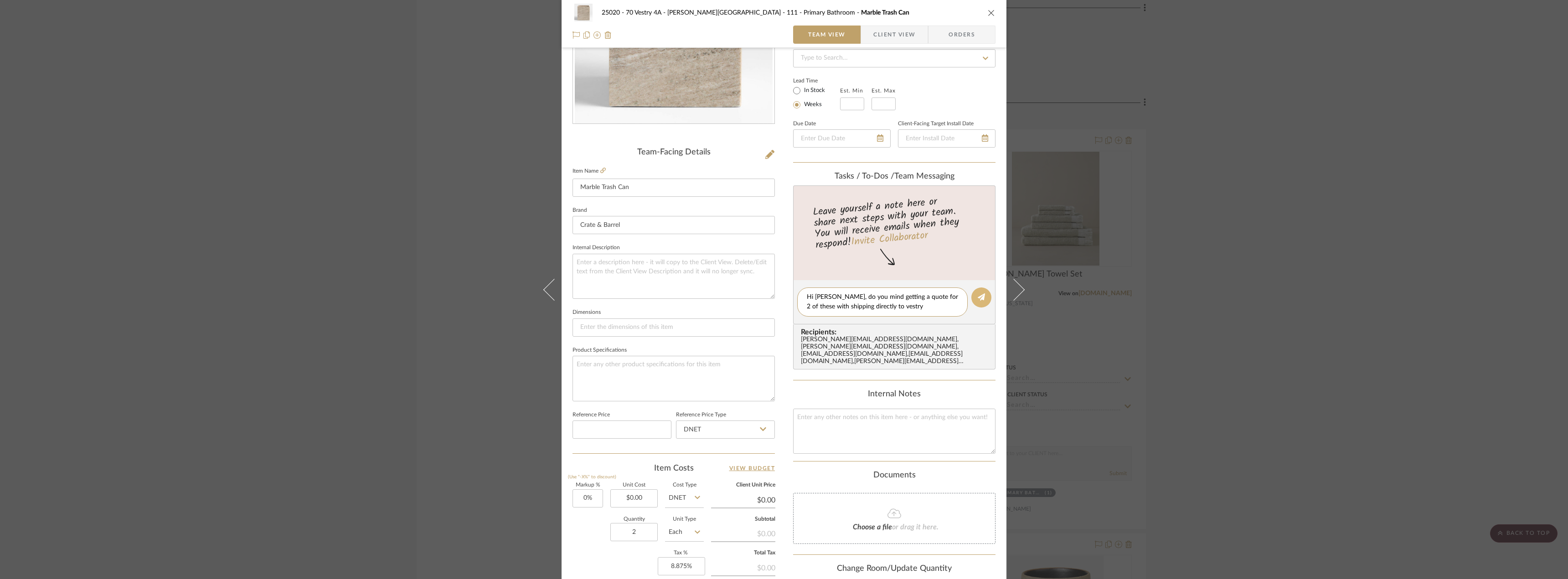
type textarea "Hi [PERSON_NAME], do you mind getting a quote for 2 of these with shipping dire…"
click at [979, 294] on icon at bounding box center [981, 297] width 7 height 7
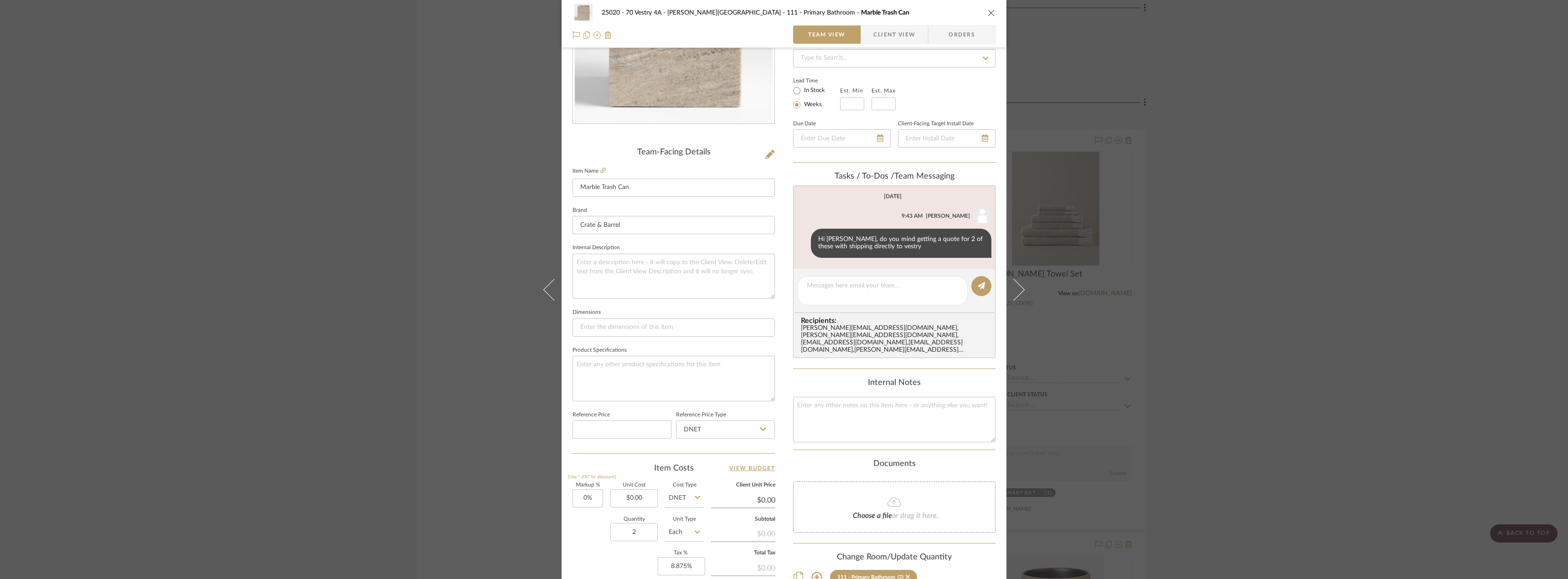
drag, startPoint x: 1387, startPoint y: 126, endPoint x: 1379, endPoint y: 129, distance: 8.5
click at [1383, 127] on div "25020 - 70 Vestry 4A - [PERSON_NAME] 111 - Primary Bathroom Marble Trash Can Te…" at bounding box center [784, 289] width 1568 height 579
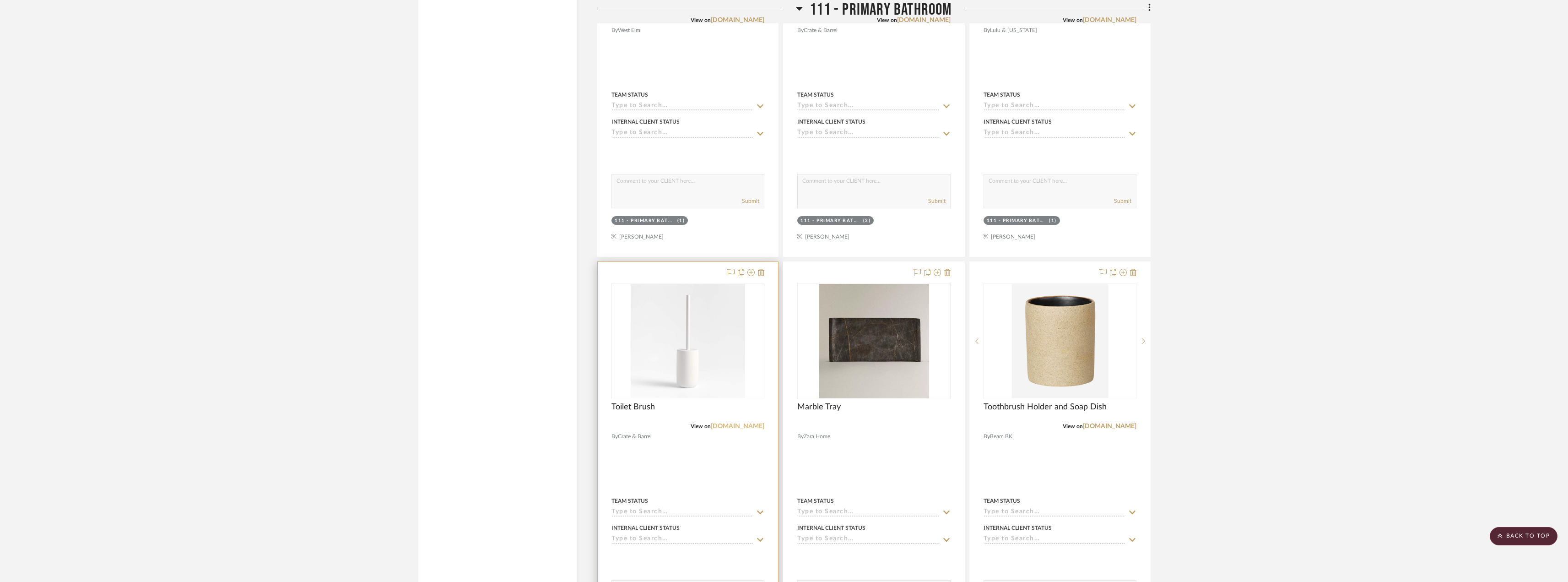
scroll to position [9524, 0]
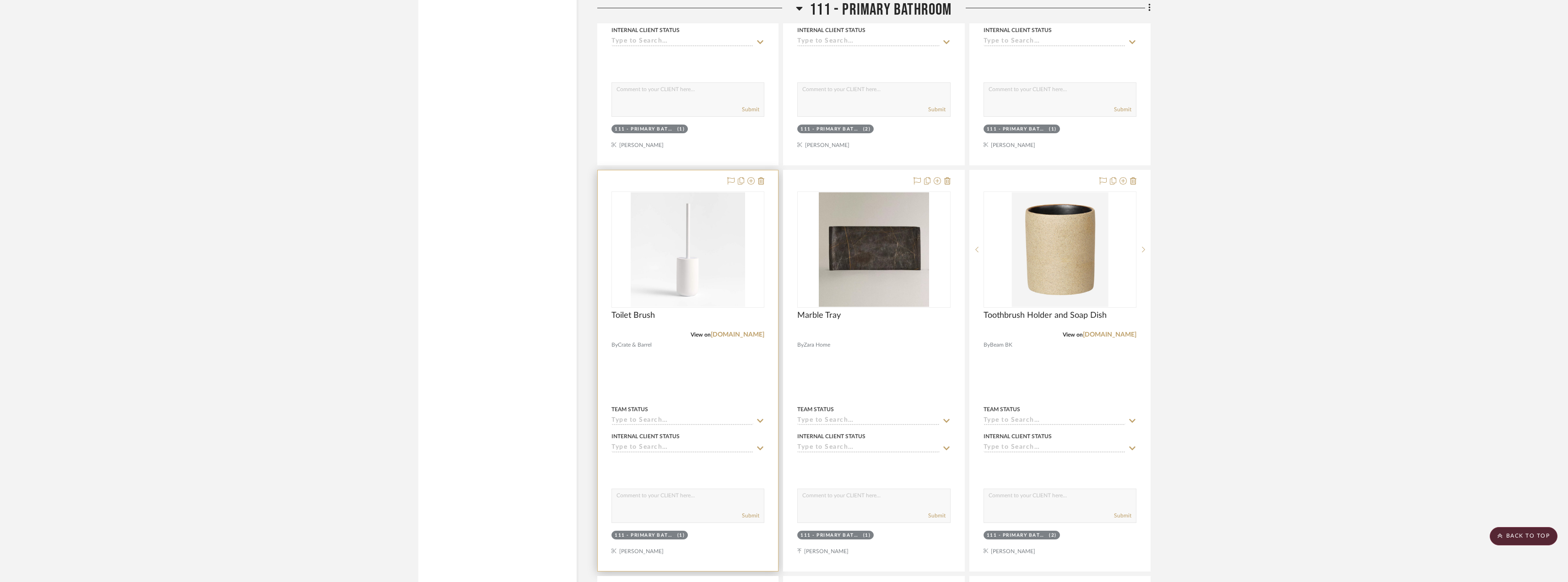
click at [712, 286] on img "0" at bounding box center [688, 250] width 115 height 115
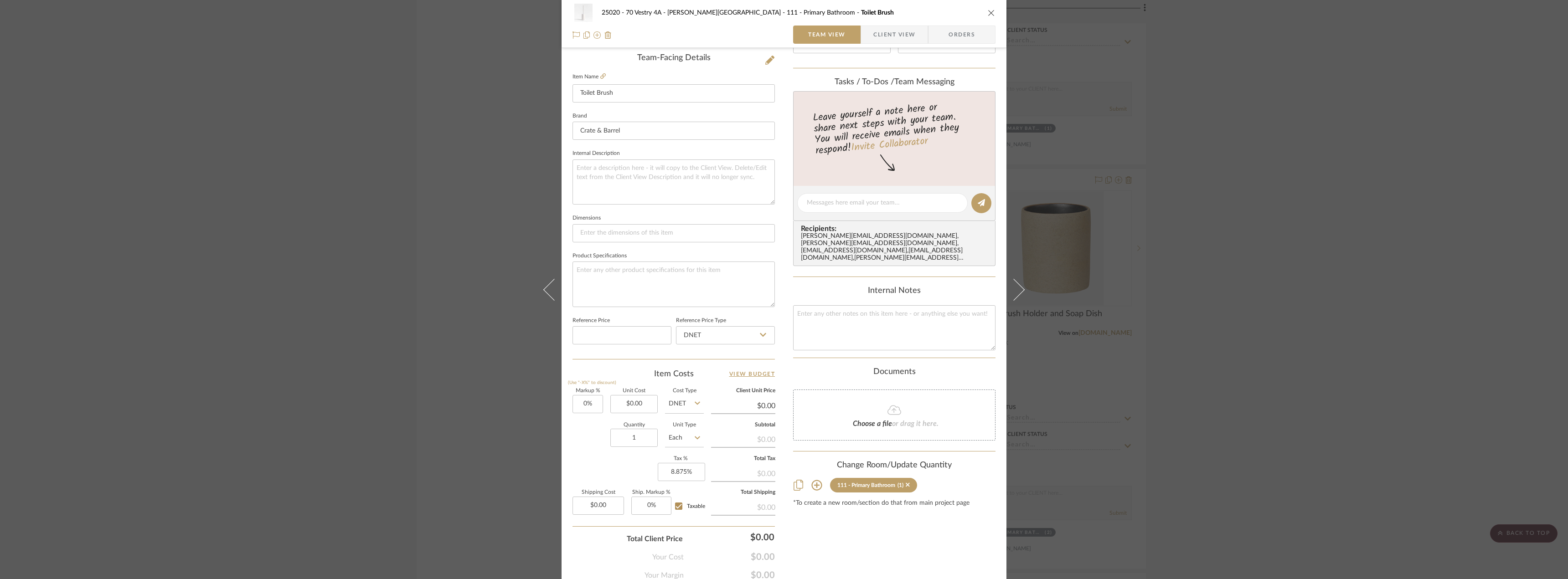
scroll to position [132, 0]
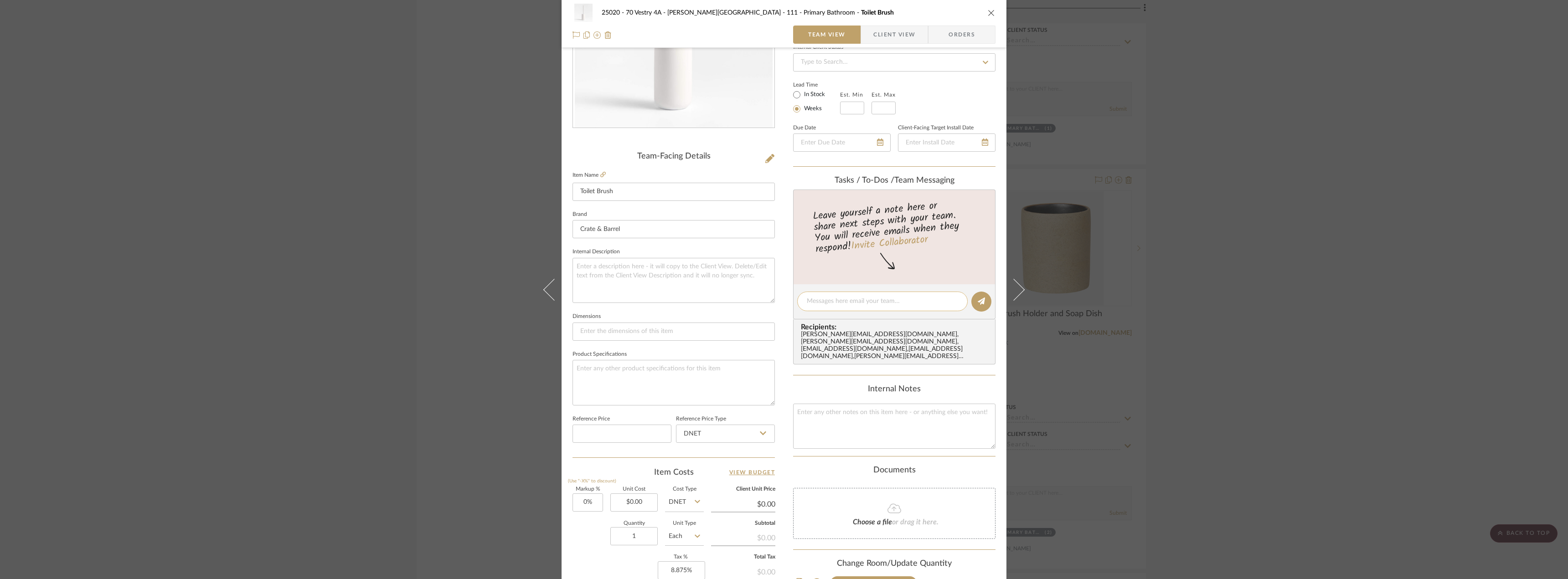
click at [869, 302] on textarea at bounding box center [882, 301] width 151 height 9
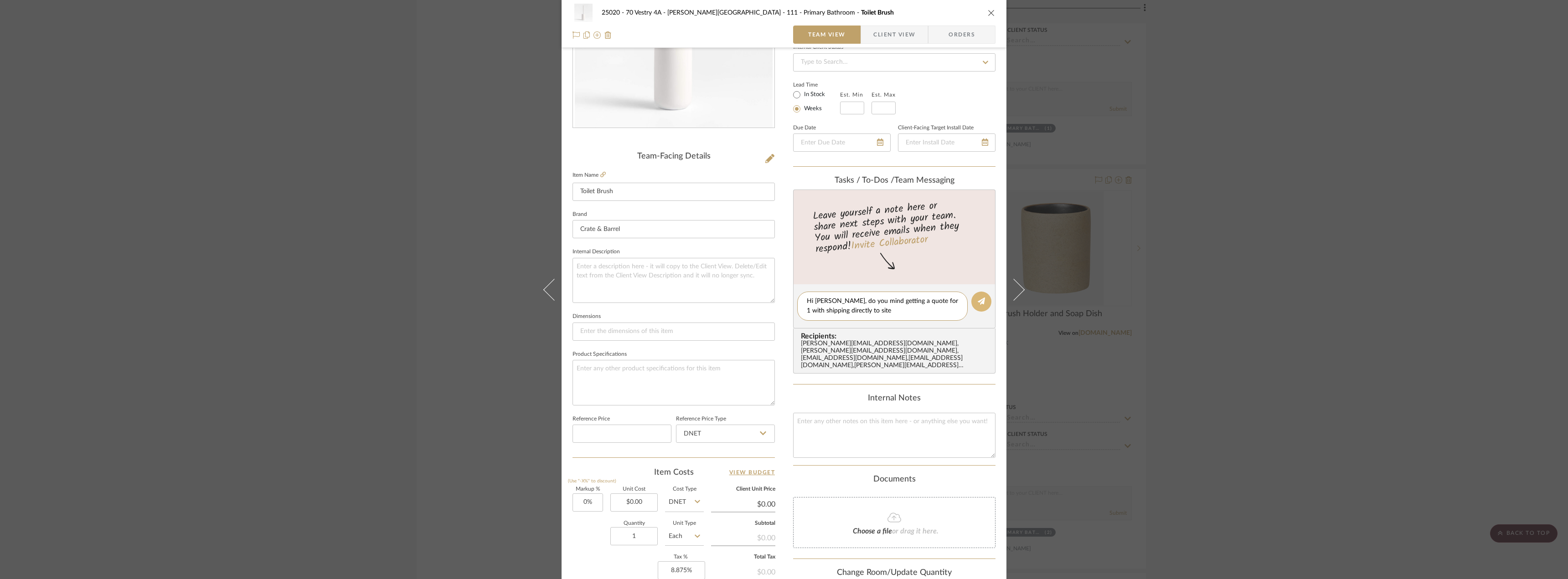
type textarea "Hi [PERSON_NAME], do you mind getting a quote for 1 with shipping directly to s…"
click at [972, 302] on button at bounding box center [981, 301] width 20 height 20
click at [1271, 266] on div "25020 - 70 Vestry 4A - [PERSON_NAME] 111 - Primary Bathroom Toilet Brush Team V…" at bounding box center [784, 289] width 1568 height 579
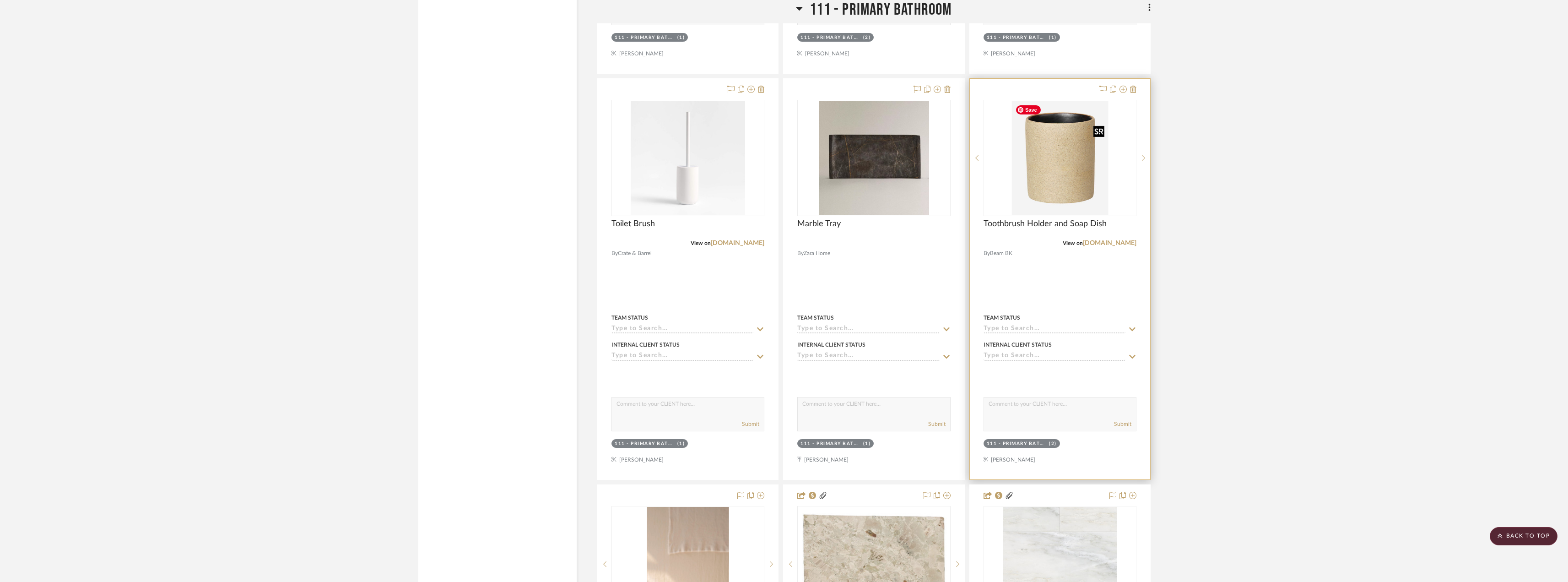
scroll to position [9570, 0]
